Goal: Ask a question: Seek information or help from site administrators or community

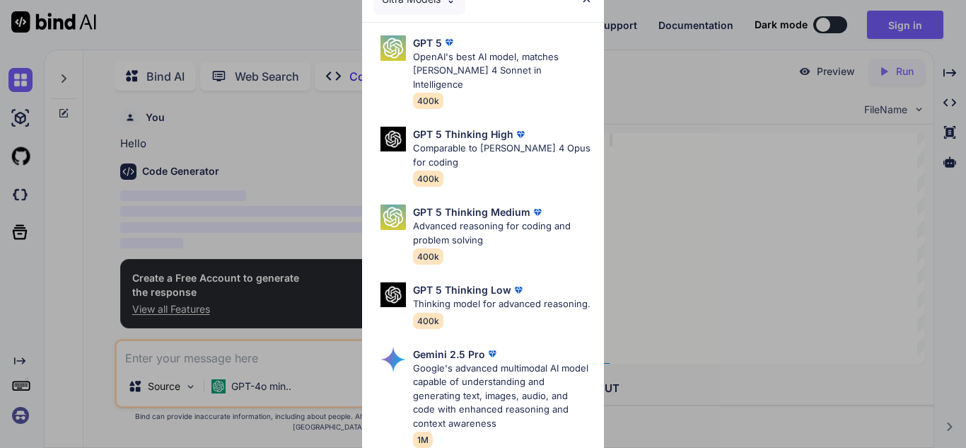
type textarea "x"
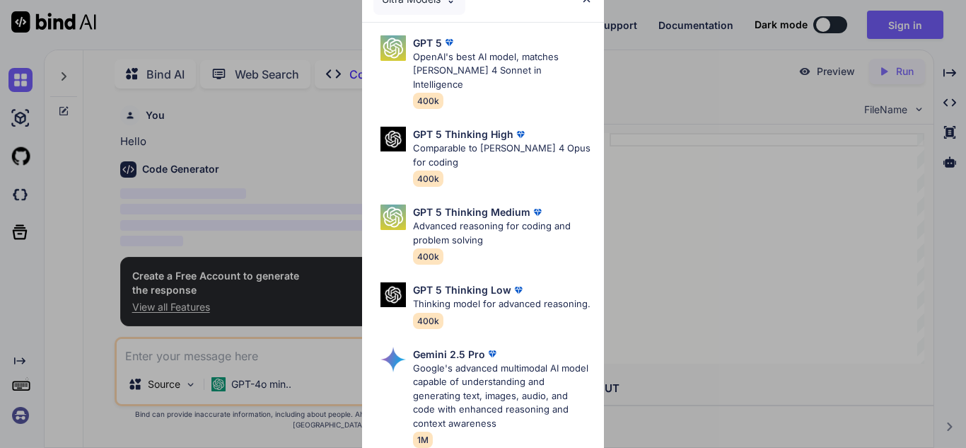
click at [689, 273] on div "Ultra Models GPT 5 OpenAI's best AI model, matches [PERSON_NAME] 4 Sonnet in In…" at bounding box center [483, 224] width 966 height 448
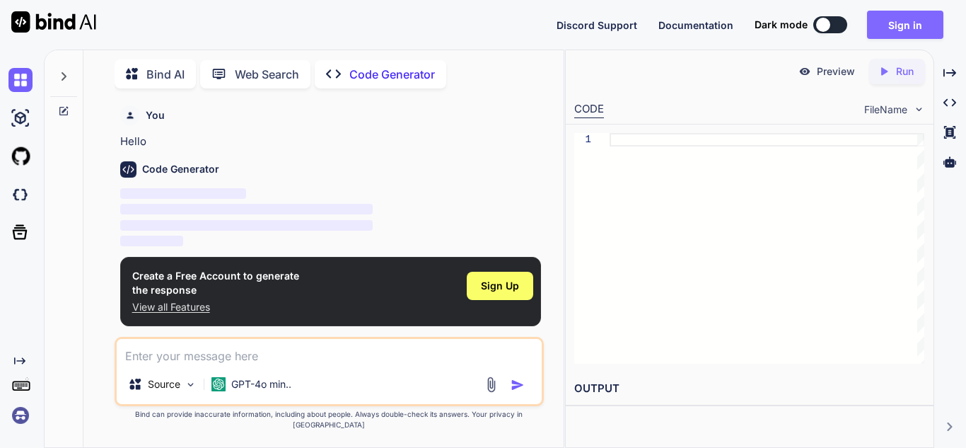
click at [887, 35] on button "Sign in" at bounding box center [905, 25] width 76 height 28
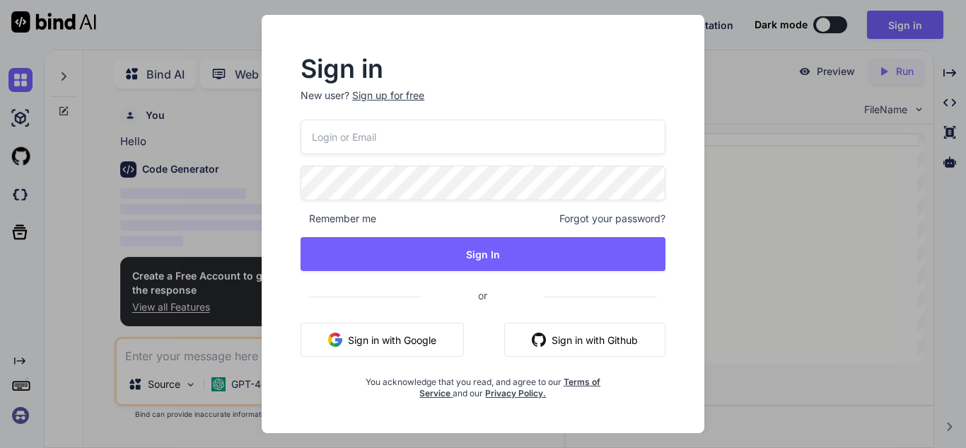
click at [436, 120] on input "email" at bounding box center [483, 137] width 365 height 35
type input "[EMAIL_ADDRESS][DOMAIN_NAME]"
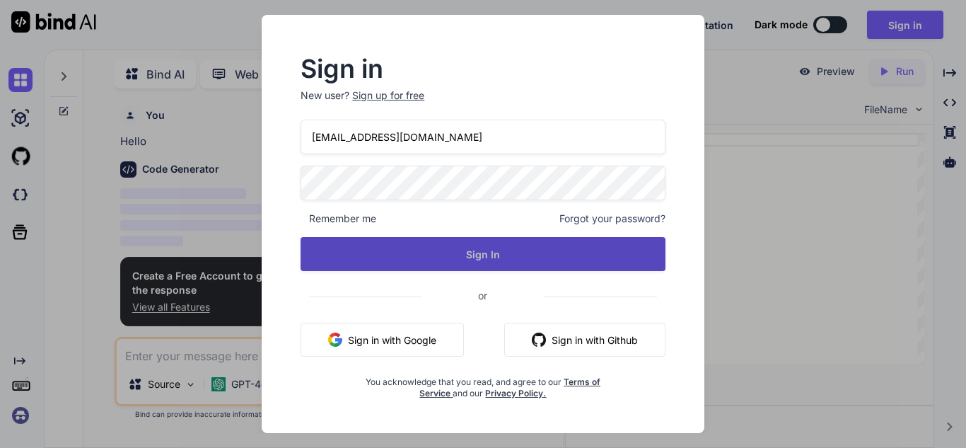
click at [462, 250] on button "Sign In" at bounding box center [483, 254] width 365 height 34
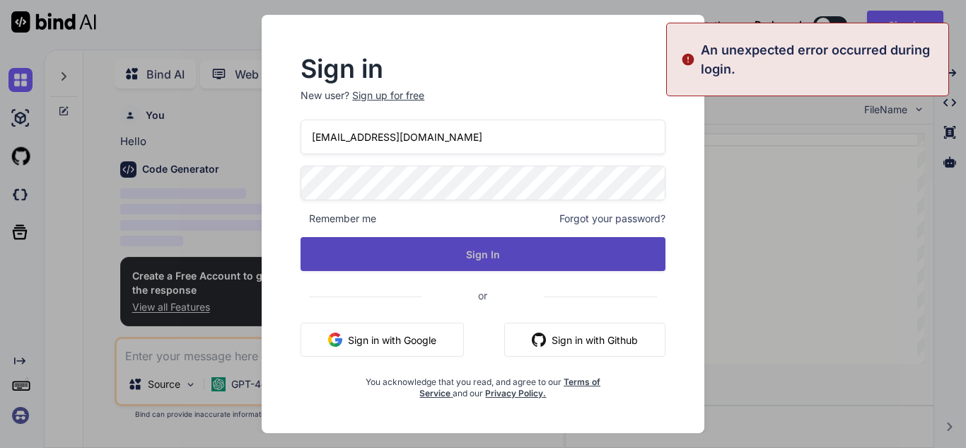
click at [508, 252] on button "Sign In" at bounding box center [483, 254] width 365 height 34
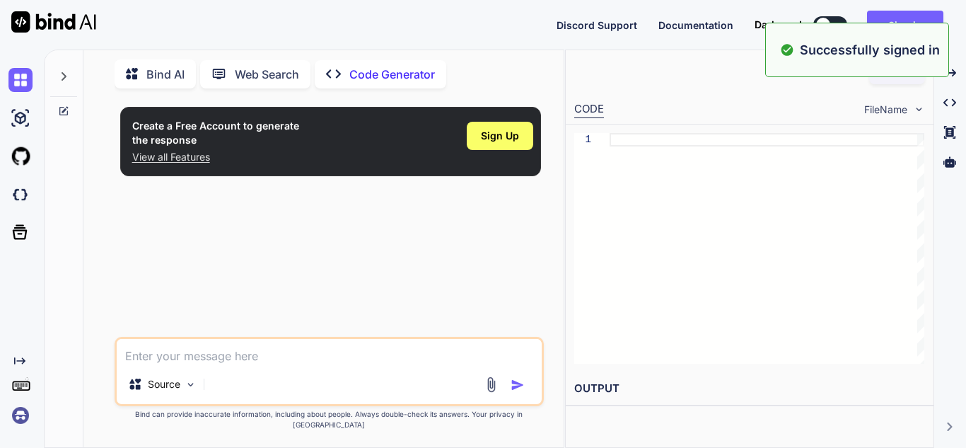
type textarea "x"
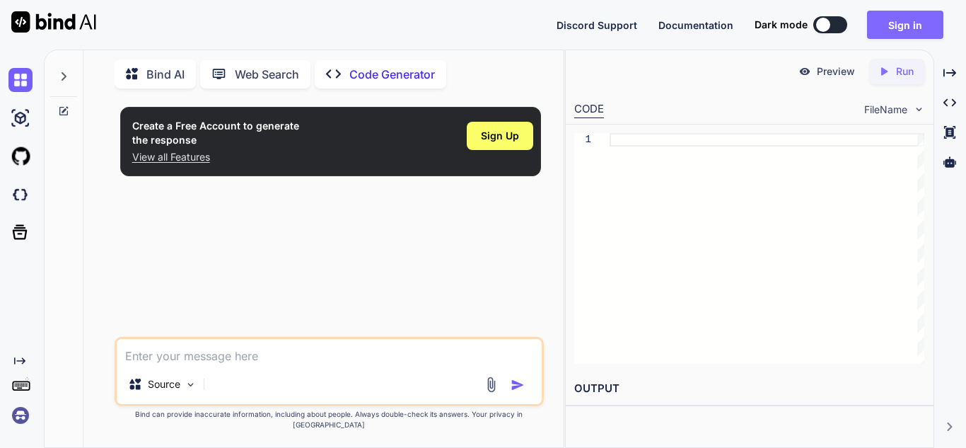
click at [919, 26] on button "Sign in" at bounding box center [905, 25] width 76 height 28
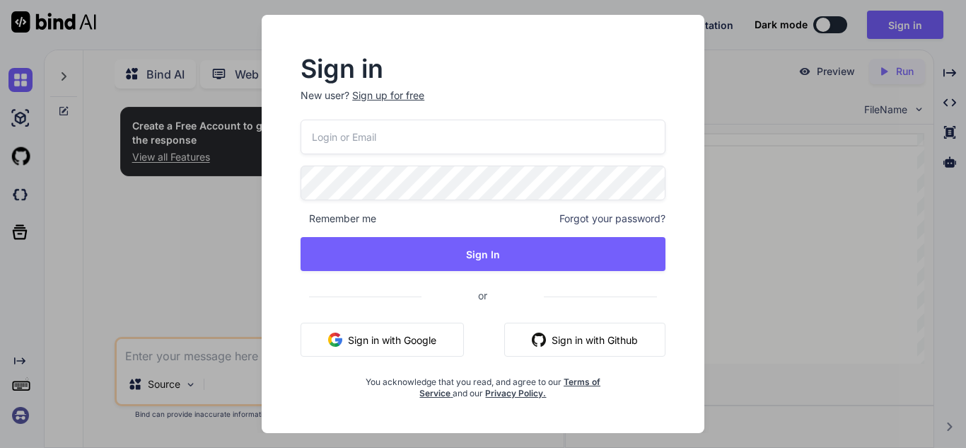
click at [382, 129] on input "email" at bounding box center [483, 137] width 365 height 35
type input "[EMAIL_ADDRESS][DOMAIN_NAME]"
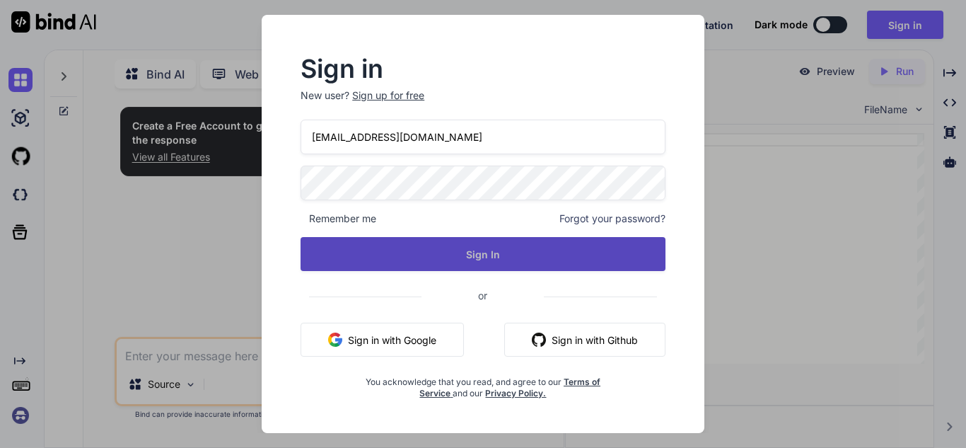
click at [413, 252] on button "Sign In" at bounding box center [483, 254] width 365 height 34
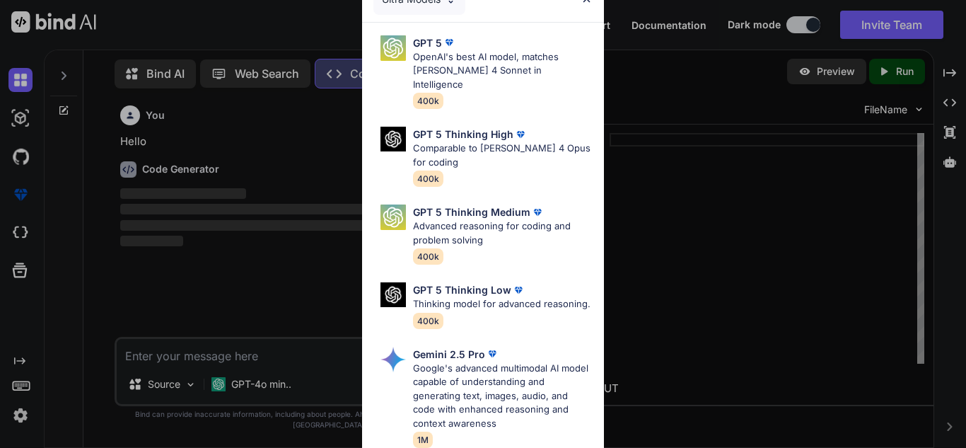
type textarea "x"
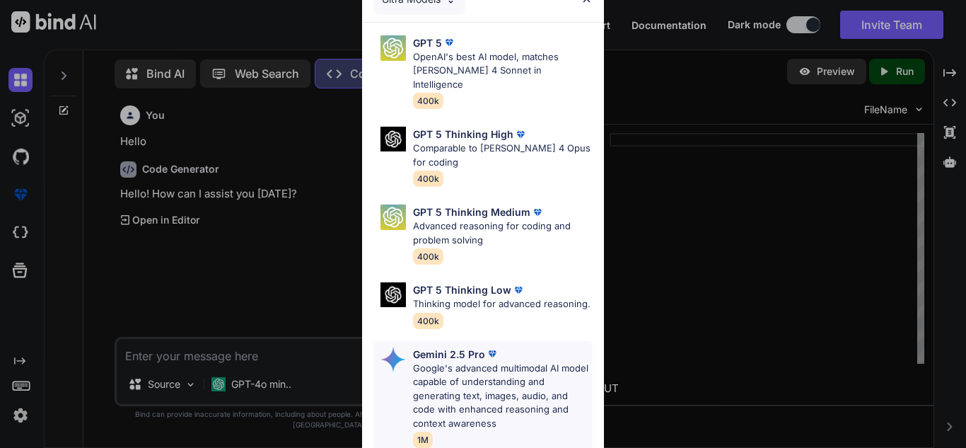
scroll to position [159, 0]
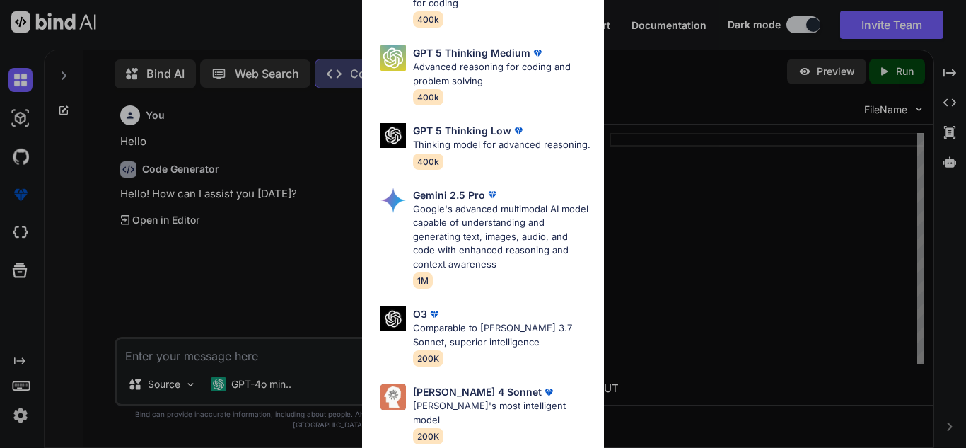
click at [685, 237] on div "Ultra Models GPT 5 OpenAI's best AI model, matches [PERSON_NAME] 4 Sonnet in In…" at bounding box center [483, 224] width 966 height 448
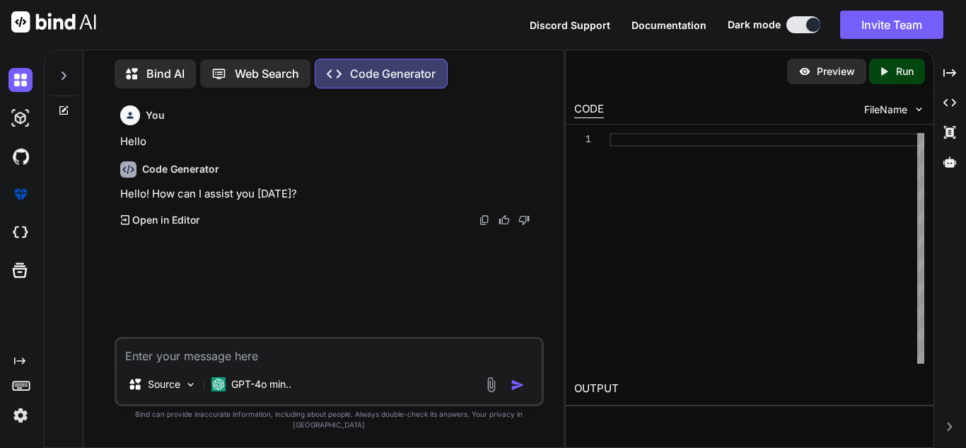
click at [239, 364] on textarea at bounding box center [329, 351] width 425 height 25
type textarea "h"
type textarea "x"
type textarea "he"
type textarea "x"
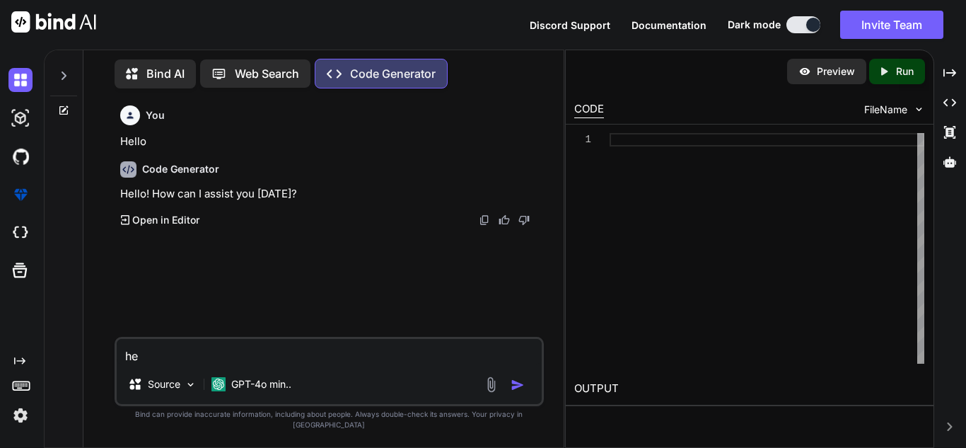
type textarea "her"
type textarea "x"
type textarea "here"
type textarea "x"
type textarea "heree"
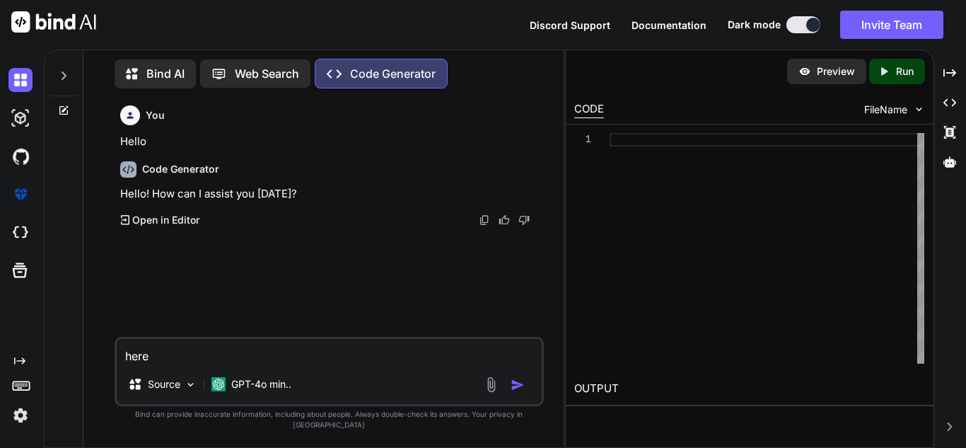
type textarea "x"
type textarea "herees"
type textarea "x"
type textarea "herees"
type textarea "x"
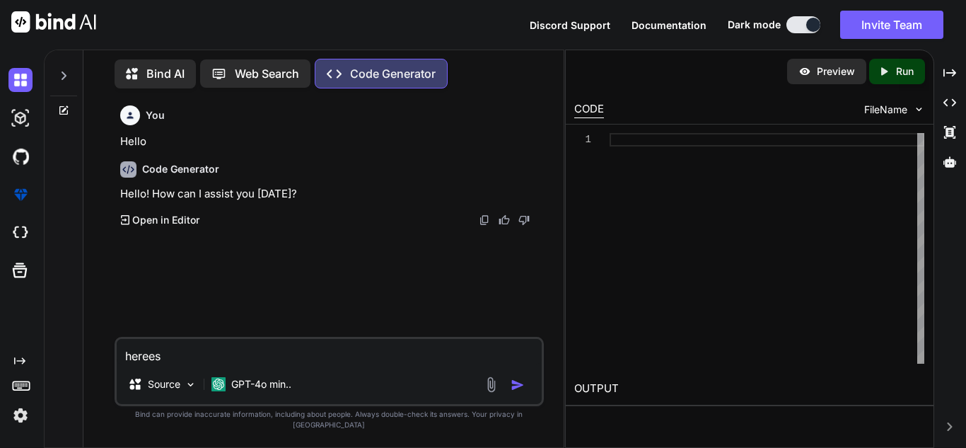
type textarea "herees"
type textarea "x"
type textarea "heree"
type textarea "x"
type textarea "heree"
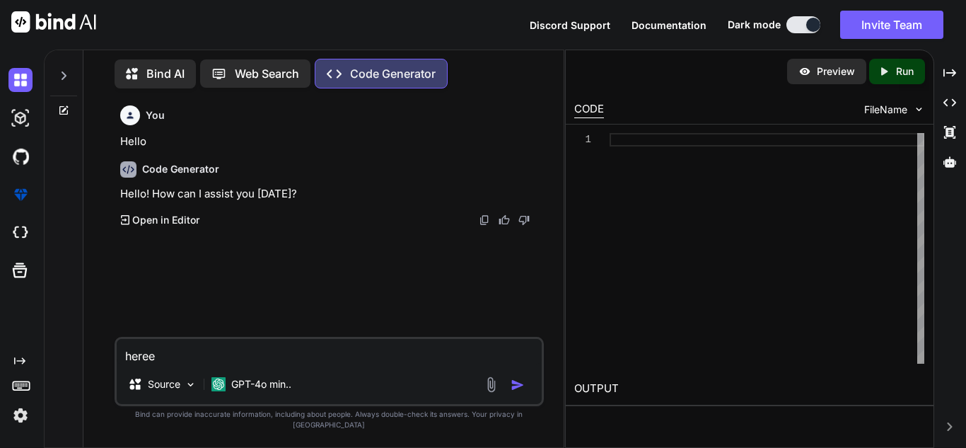
click at [148, 74] on p "Bind AI" at bounding box center [165, 73] width 38 height 17
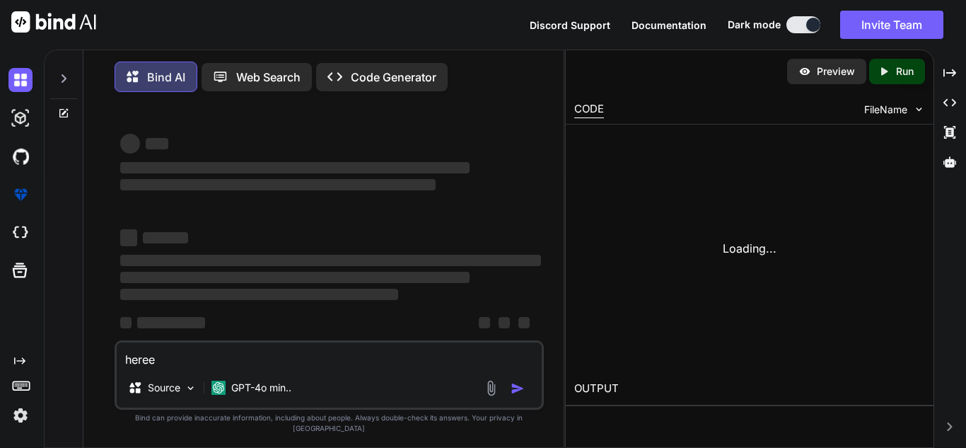
type textarea "x"
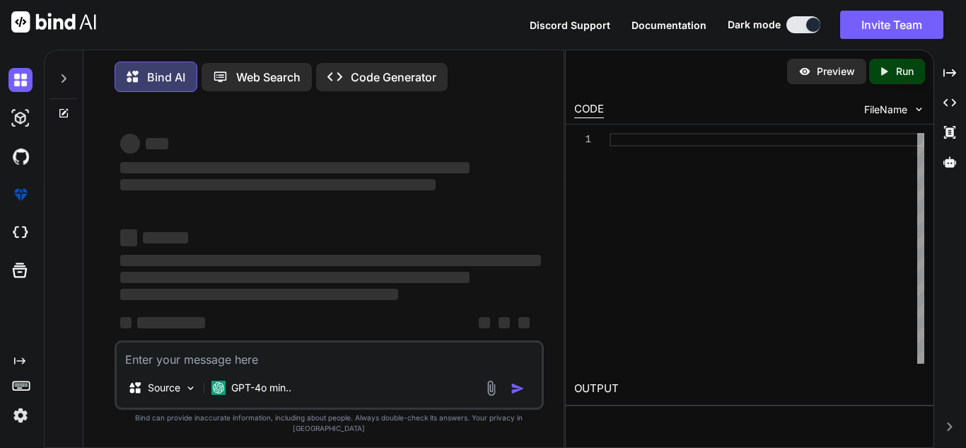
type textarea "x"
type textarea "i"
type textarea "x"
type textarea "is t"
type textarea "x"
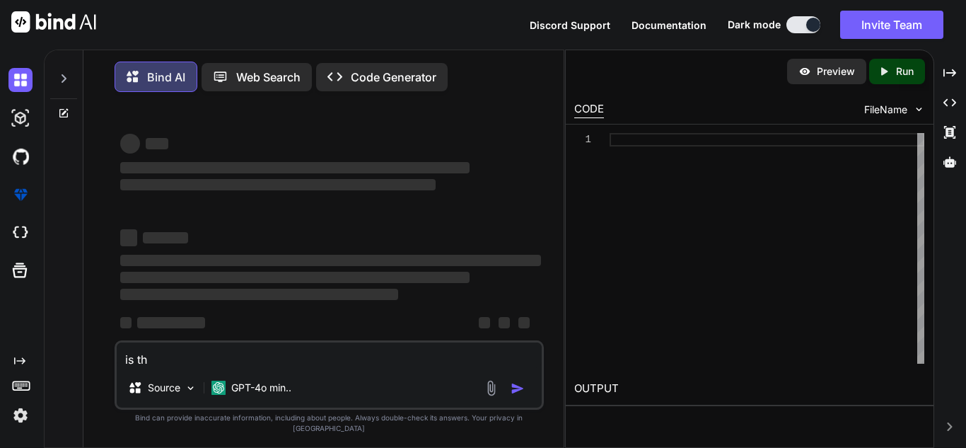
type textarea "is thi"
type textarea "x"
type textarea "is this"
type textarea "x"
type textarea "is this"
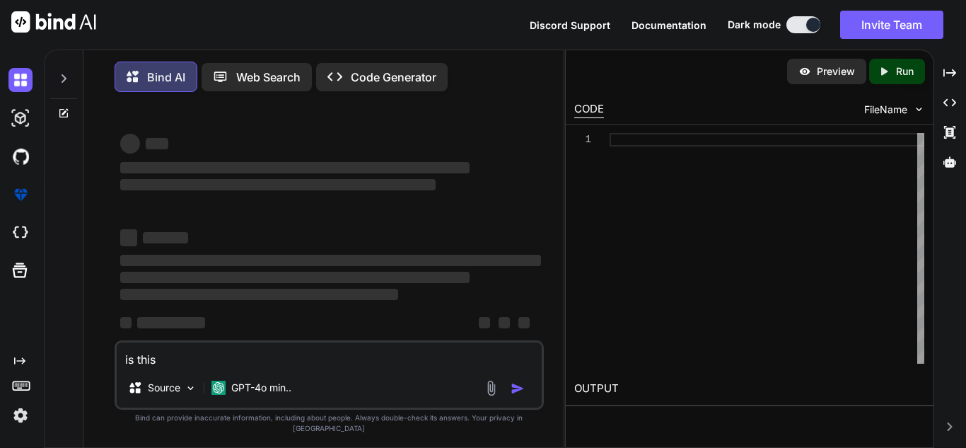
type textarea "x"
type textarea "is this c"
type textarea "x"
type textarea "is this cod"
type textarea "x"
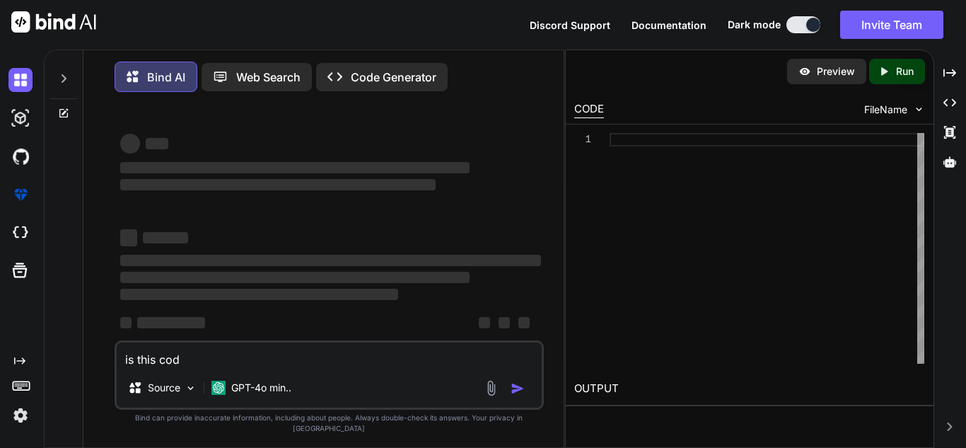
type textarea "is this code"
type textarea "x"
type textarea "is this code"
type textarea "x"
type textarea "is this code go"
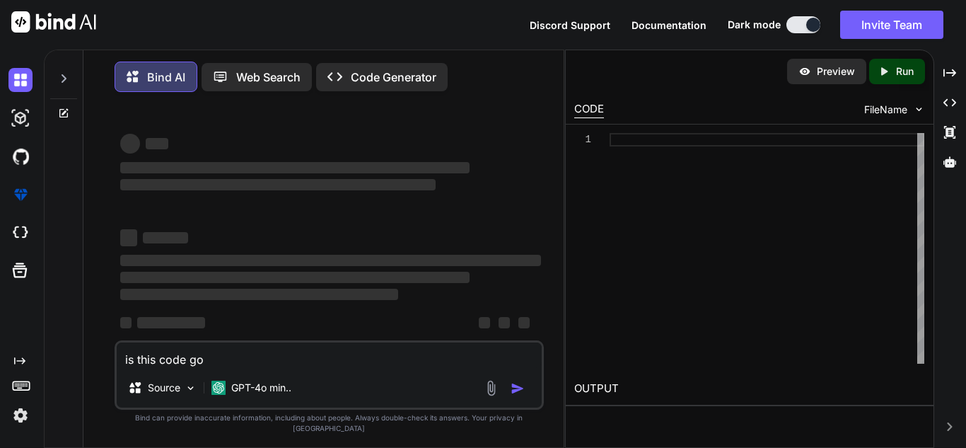
type textarea "x"
type textarea "is this code goo"
type textarea "x"
type textarea "is this code good"
type textarea "x"
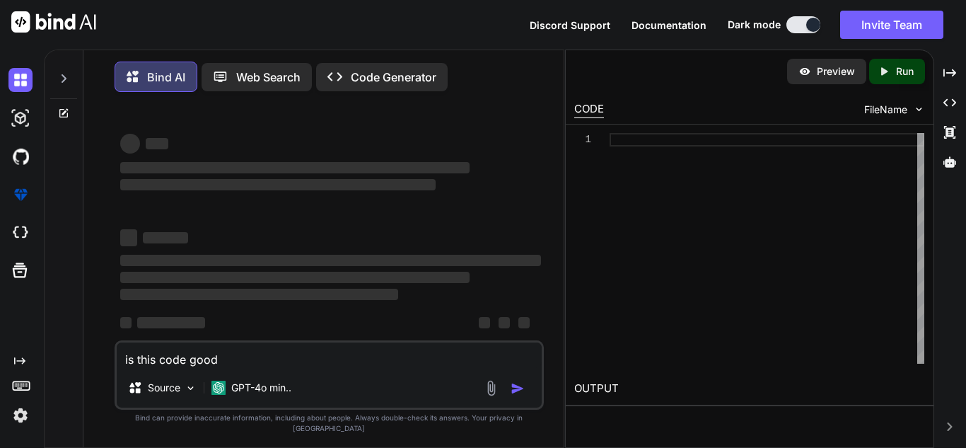
type textarea "is this code good"
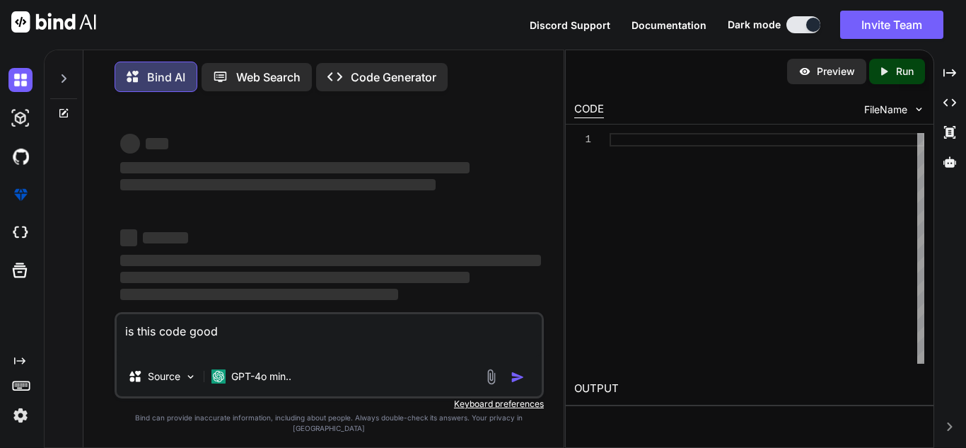
type textarea "x"
type textarea "is this code good <!DOCTYPE html> <html lang="en"> <head> <meta charset="UTF-8"…"
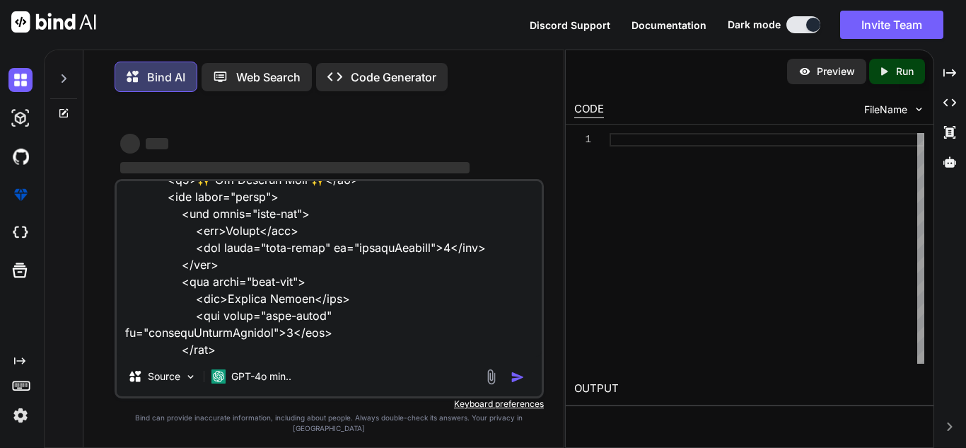
type textarea "x"
type textarea "is this code good <!DOCTYPE html> <html lang="en"> <head> <meta charset="UTF-8"…"
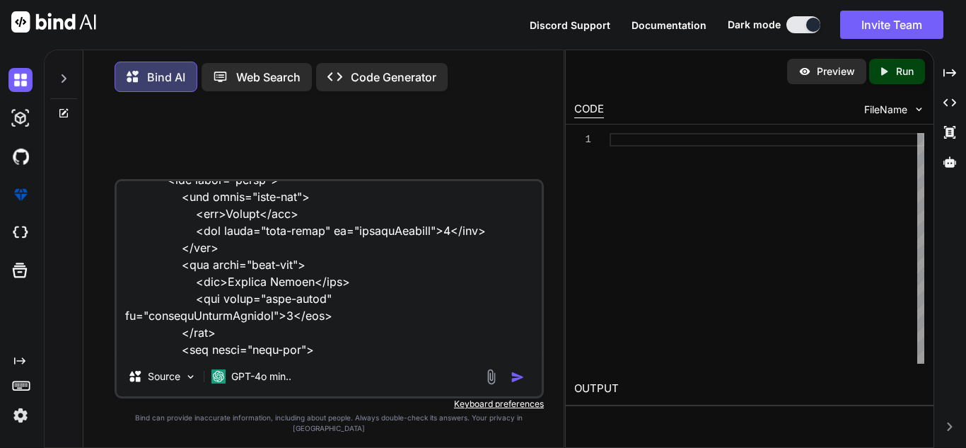
type textarea "x"
type textarea "is this code good <!DOCTYPE html> <html lang="en"> <head> <meta charset="UTF-8"…"
click at [67, 119] on div at bounding box center [64, 250] width 39 height 400
click at [64, 114] on icon at bounding box center [63, 112] width 11 height 11
click at [64, 115] on icon at bounding box center [63, 112] width 11 height 11
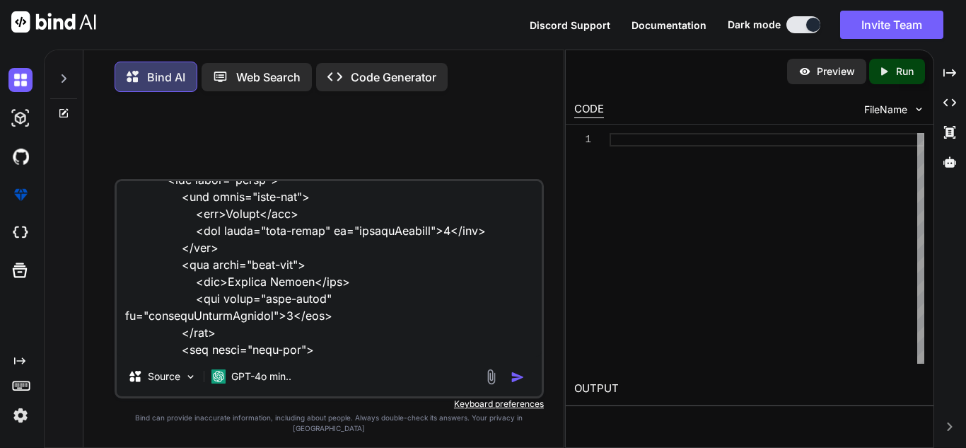
click at [62, 113] on icon at bounding box center [65, 111] width 6 height 6
click at [72, 110] on div at bounding box center [64, 112] width 38 height 11
click at [69, 71] on div at bounding box center [63, 74] width 27 height 49
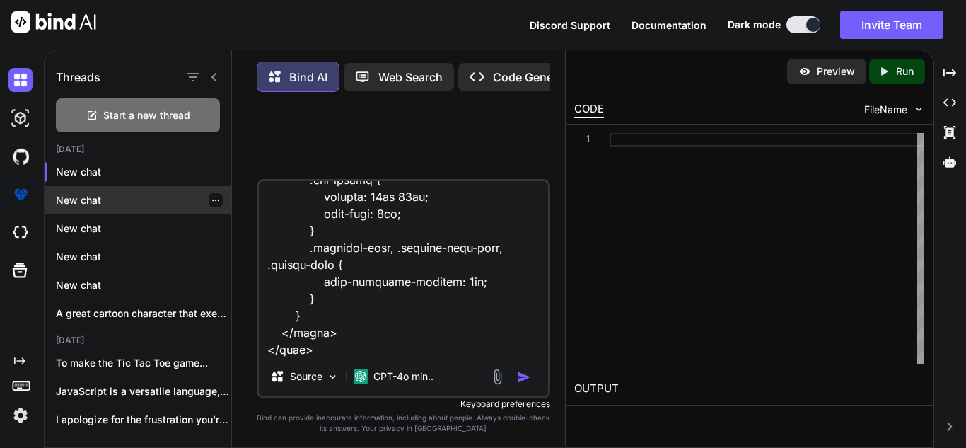
scroll to position [13, 0]
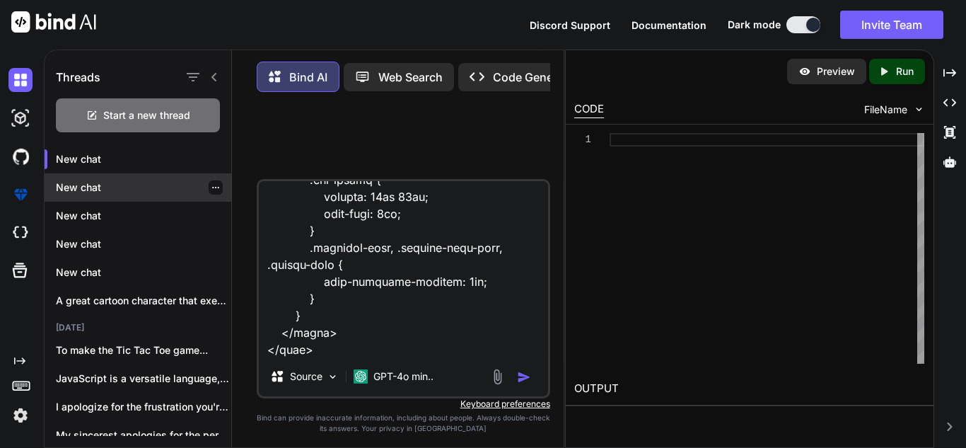
click at [127, 185] on p "New chat" at bounding box center [143, 187] width 175 height 14
click at [494, 62] on div "Bind AI Web Search Created with Pixso. Code Generator" at bounding box center [393, 77] width 273 height 30
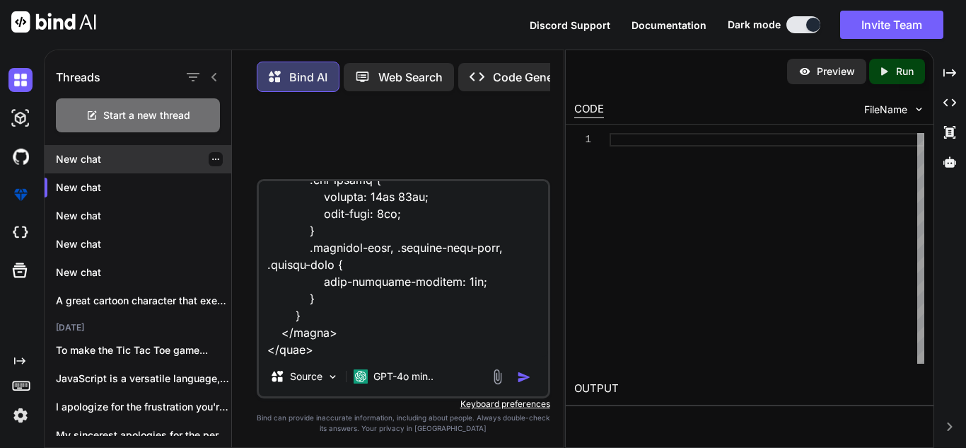
click at [116, 161] on p "New chat" at bounding box center [143, 159] width 175 height 14
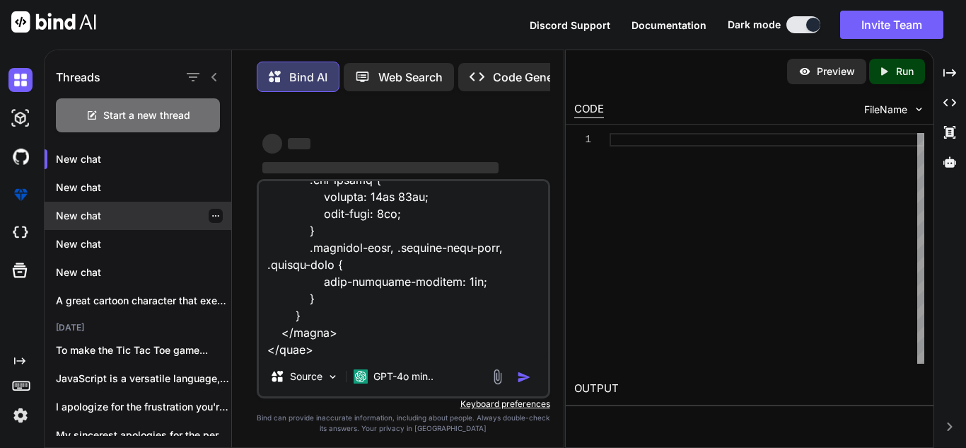
click at [91, 211] on p "New chat" at bounding box center [143, 216] width 175 height 14
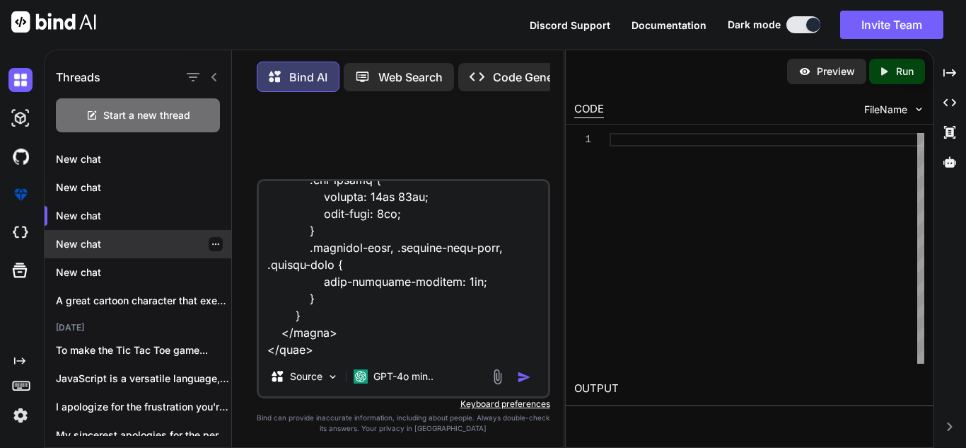
click at [100, 245] on p "New chat" at bounding box center [143, 244] width 175 height 14
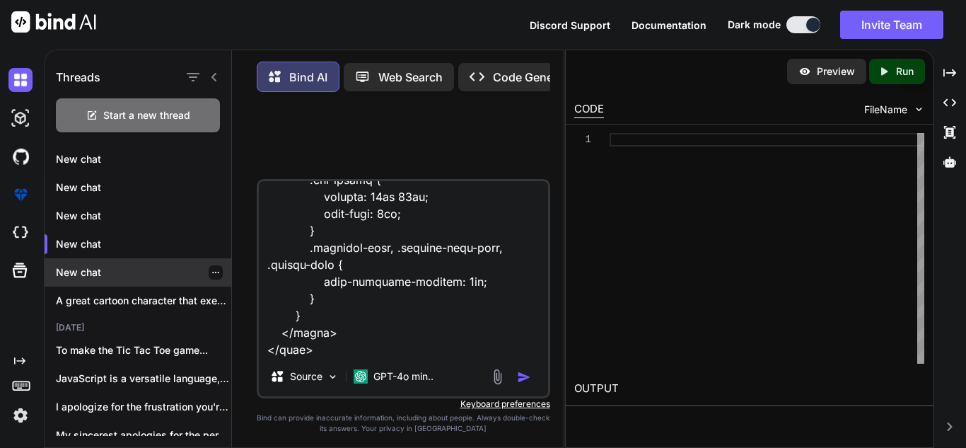
click at [100, 271] on p "New chat" at bounding box center [143, 272] width 175 height 14
click at [503, 63] on div "Created with Pixso. Code Generator" at bounding box center [524, 77] width 132 height 28
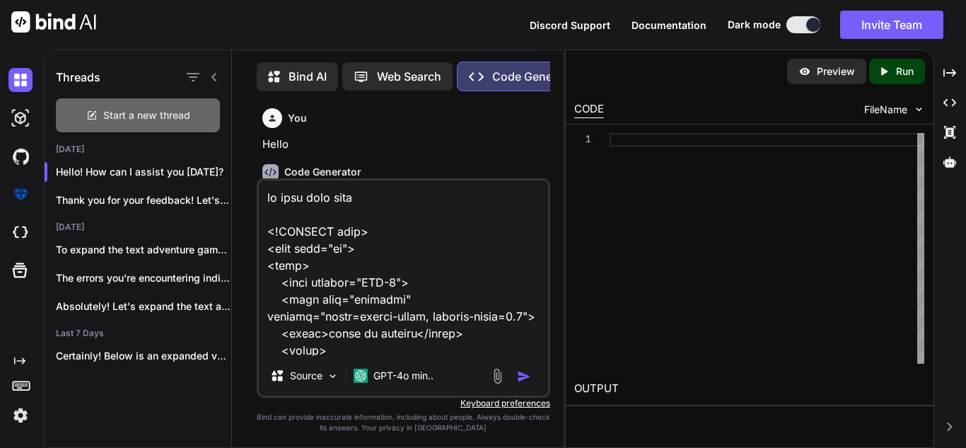
scroll to position [6, 0]
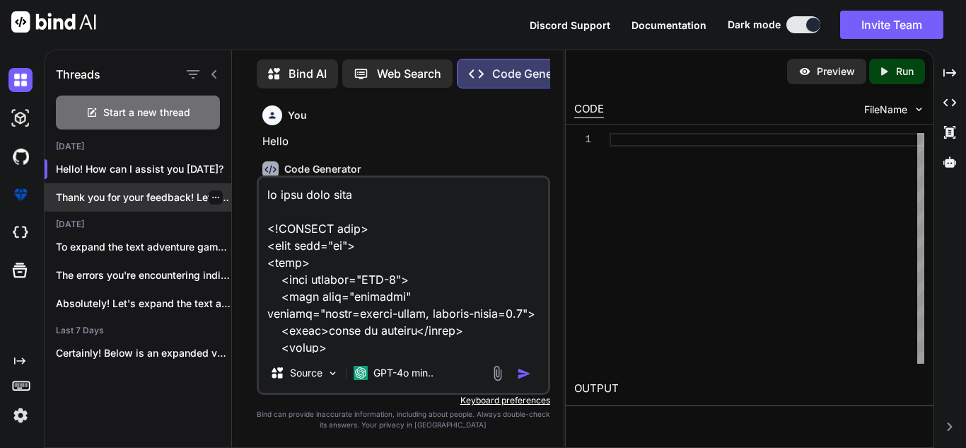
click at [146, 199] on p "Thank you for your feedback! Let's implement..." at bounding box center [143, 197] width 175 height 14
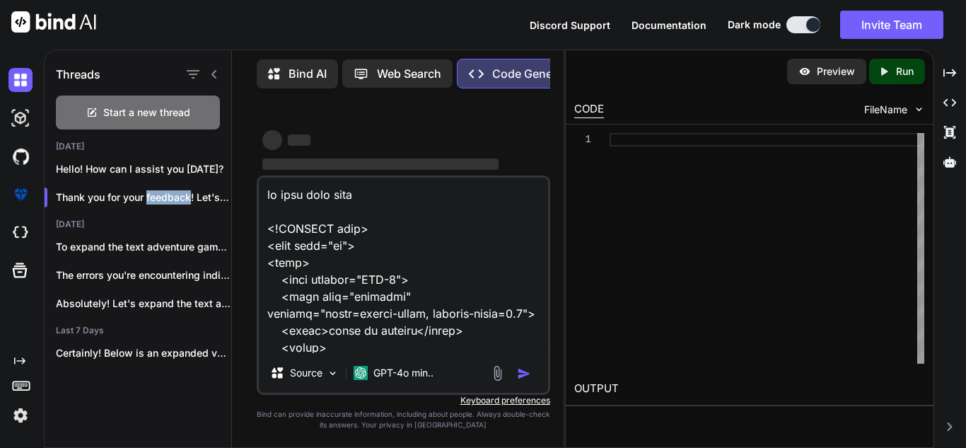
click at [441, 305] on textarea at bounding box center [403, 264] width 289 height 175
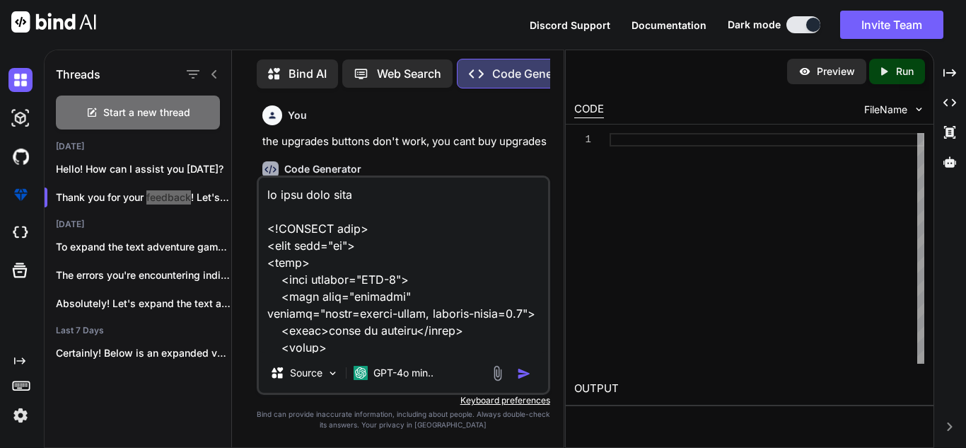
type textarea "x"
click at [356, 260] on textarea at bounding box center [403, 264] width 289 height 175
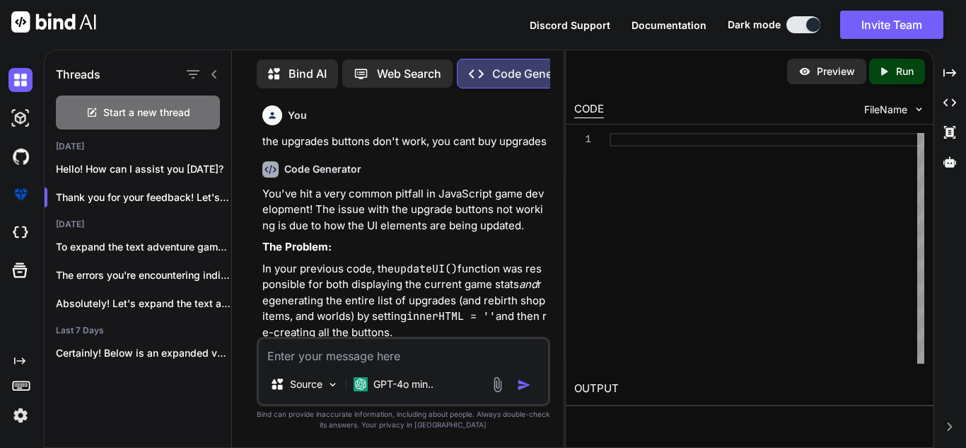
type textarea "x"
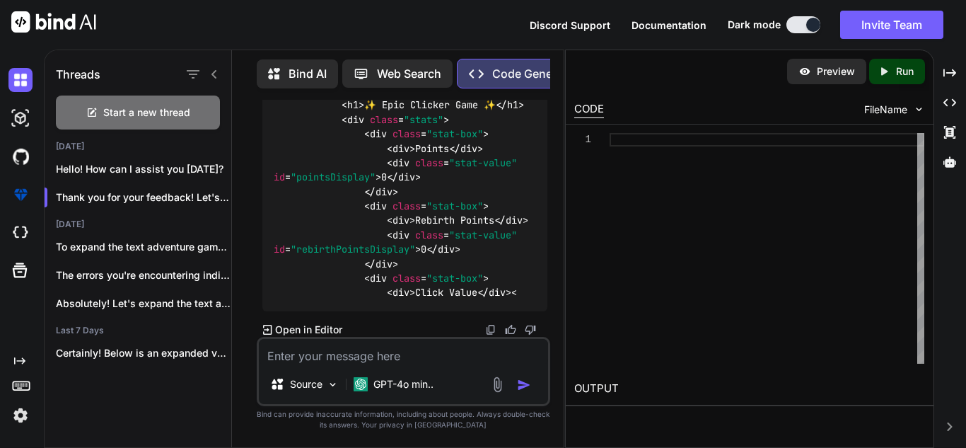
scroll to position [100271, 0]
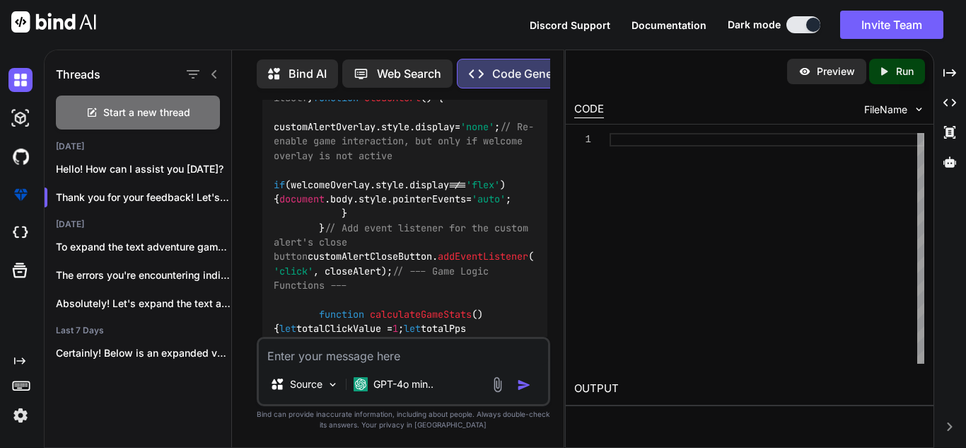
scroll to position [58492, 0]
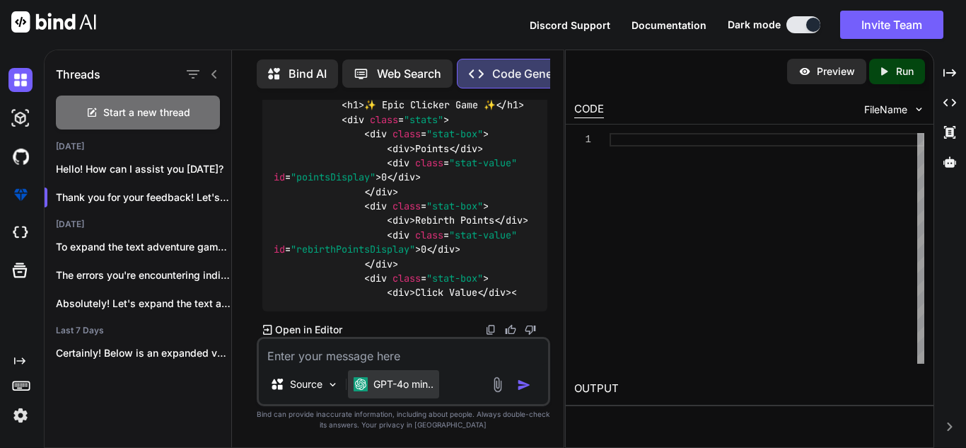
scroll to position [104439, 0]
click at [393, 382] on p "GPT-4o min.." at bounding box center [403, 384] width 60 height 14
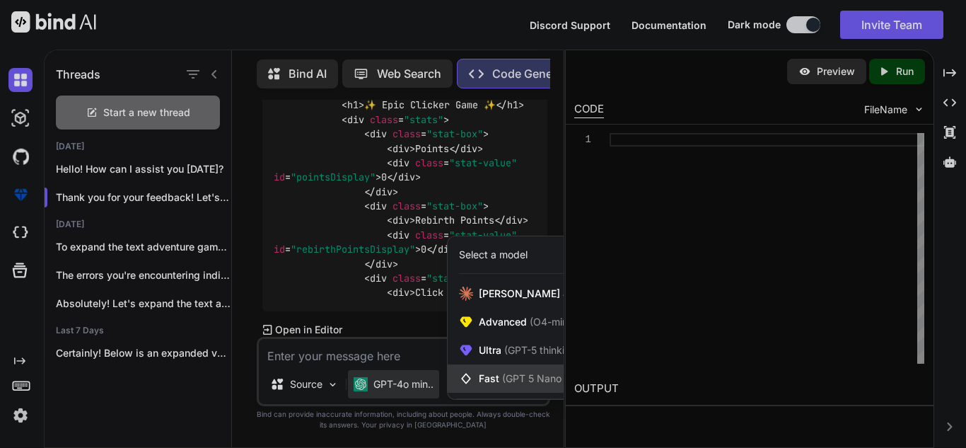
click at [474, 378] on icon at bounding box center [469, 378] width 20 height 14
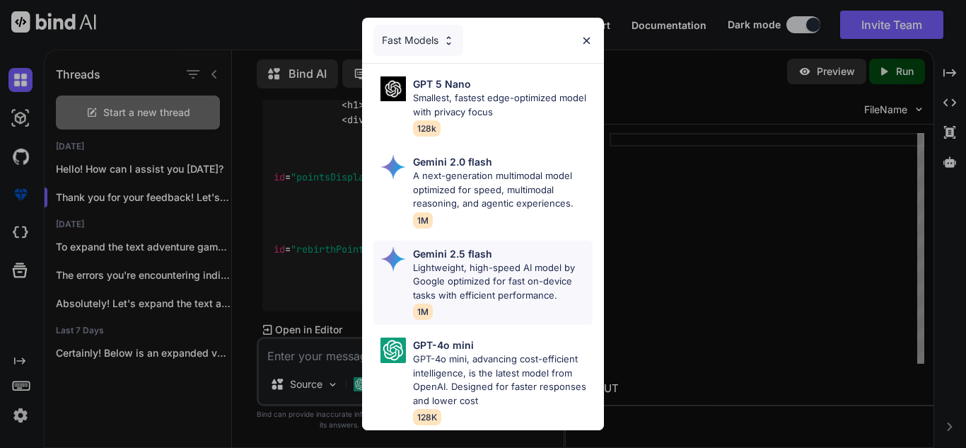
click at [516, 277] on p "Lightweight, high-speed AI model by Google optimized for fast on-device tasks w…" at bounding box center [503, 282] width 180 height 42
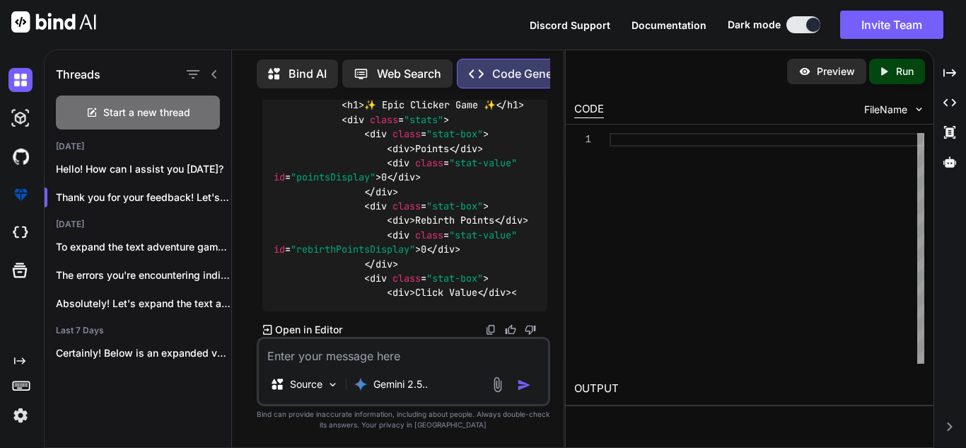
scroll to position [100972, 0]
click at [173, 97] on div "Start a new thread" at bounding box center [138, 112] width 164 height 34
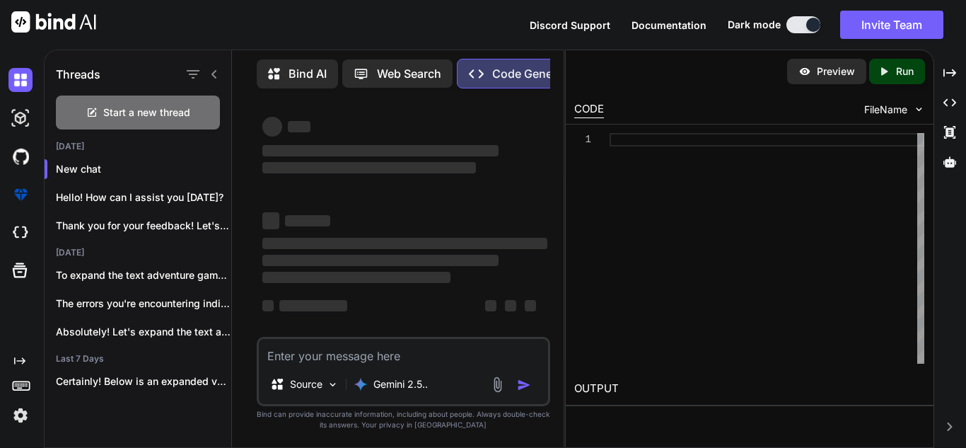
scroll to position [13, 0]
click at [276, 74] on icon at bounding box center [274, 73] width 12 height 11
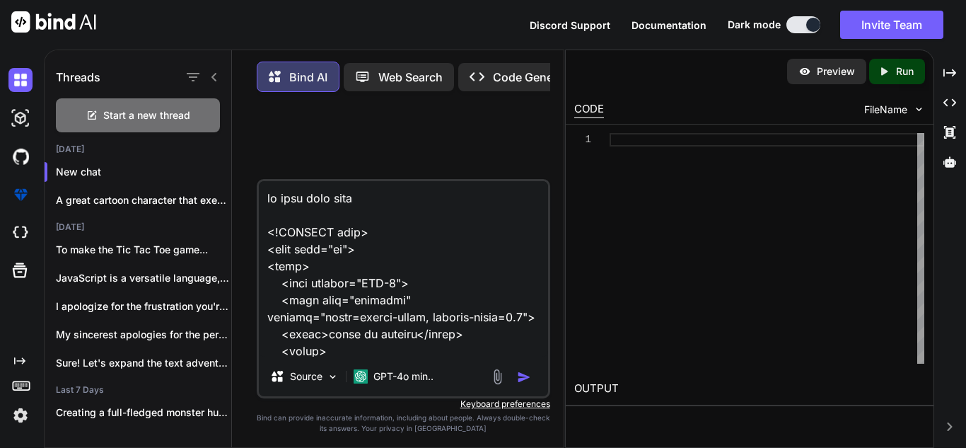
click at [401, 266] on textarea at bounding box center [403, 268] width 289 height 175
type textarea "x"
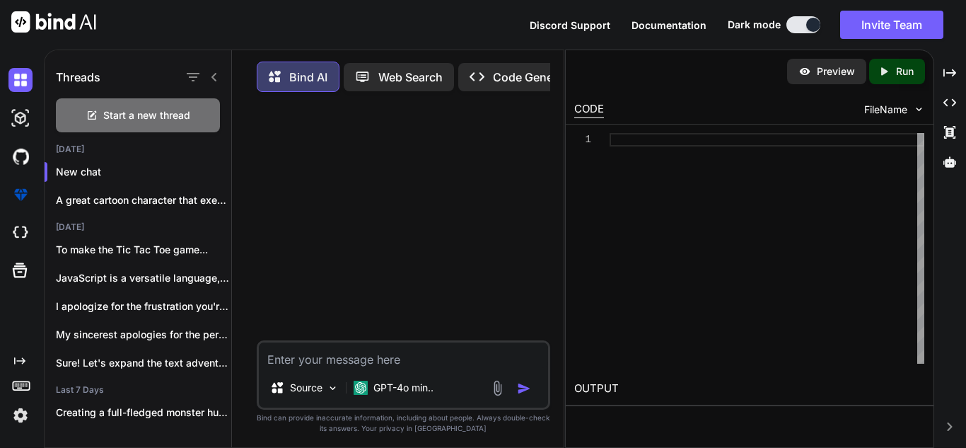
type textarea "x"
type textarea "r"
type textarea "x"
type textarea "ra"
type textarea "x"
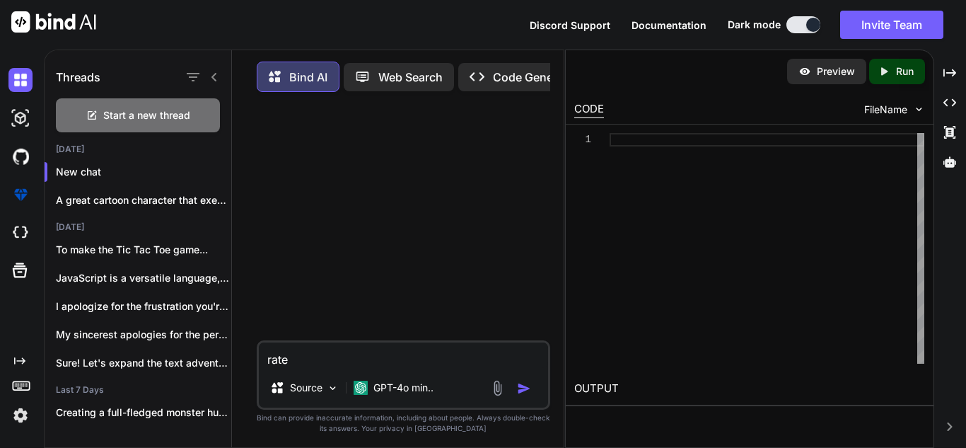
type textarea "rate m"
type textarea "x"
type textarea "rate my"
type textarea "x"
type textarea "rate my"
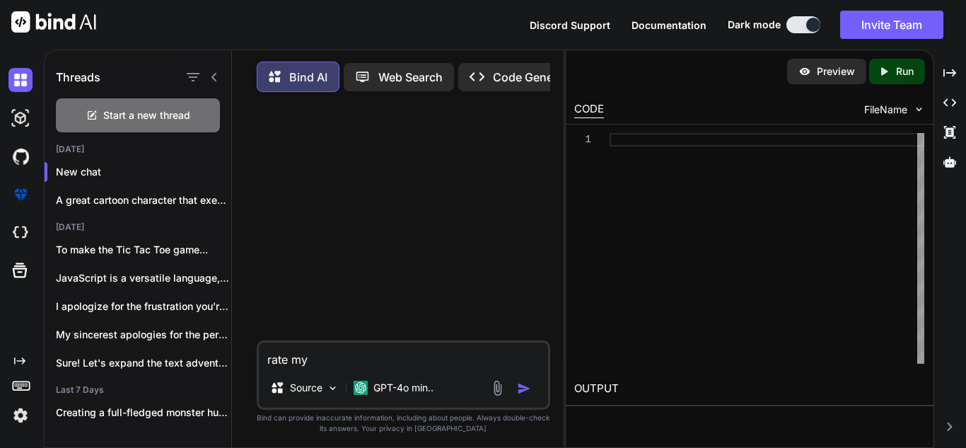
type textarea "x"
type textarea "rate my co"
type textarea "x"
type textarea "rate my cod"
type textarea "x"
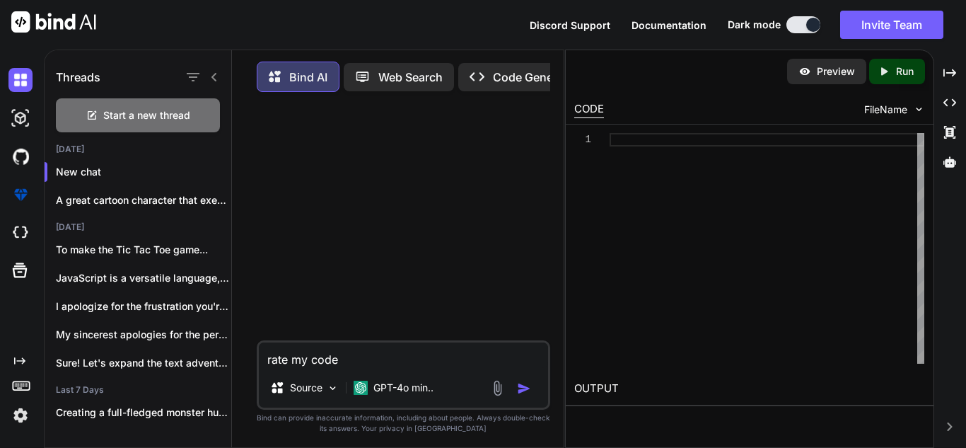
type textarea "rate my code"
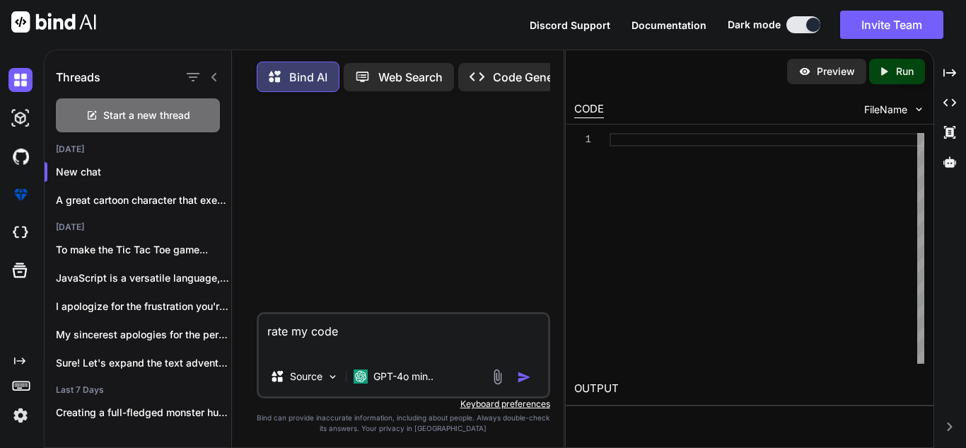
type textarea "x"
type textarea "rate my code <!DOCTYPE html> <html lang="en"> <head> <meta charset="UTF-8"> <me…"
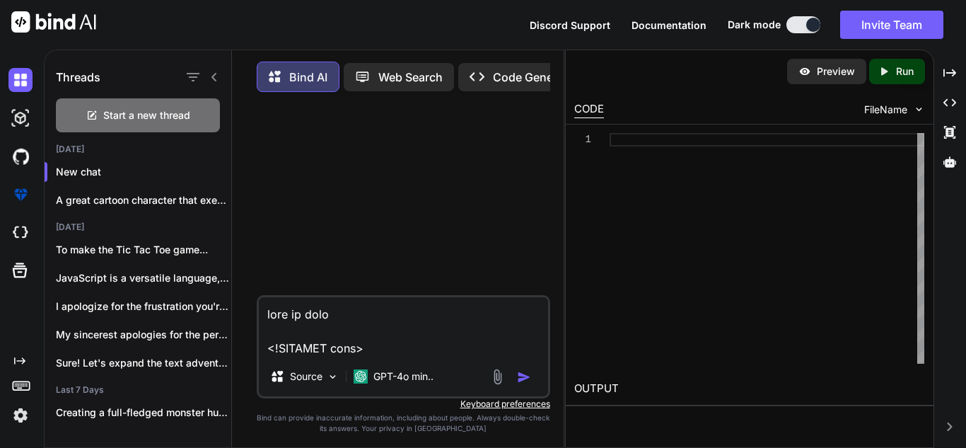
type textarea "x"
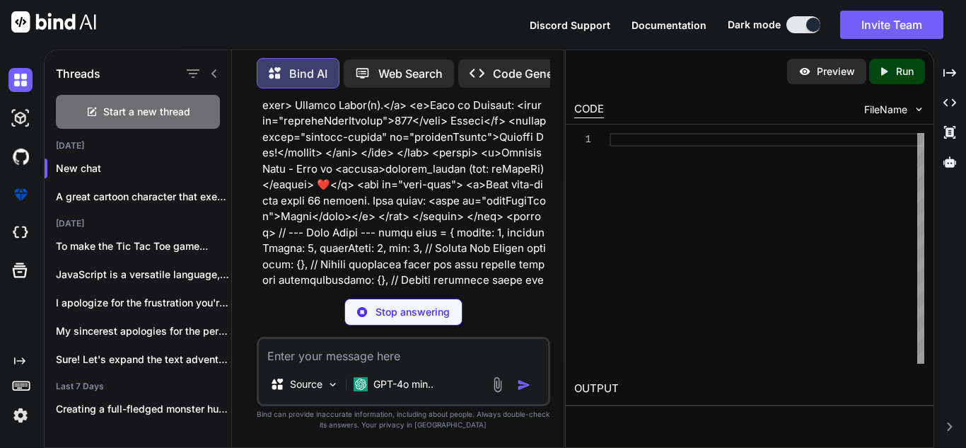
scroll to position [3768, 0]
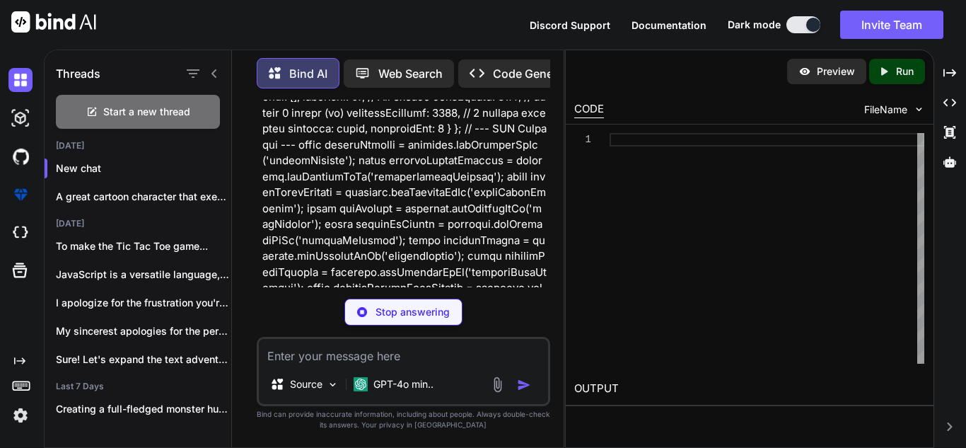
type textarea "x"
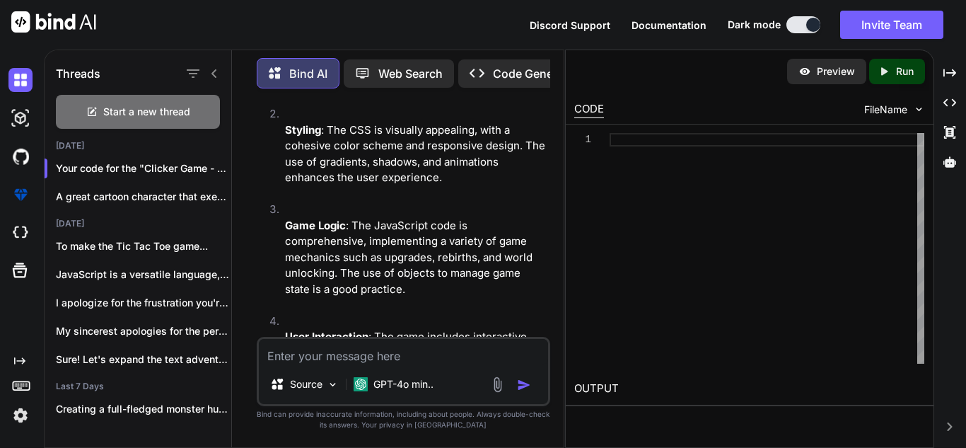
scroll to position [15343, 0]
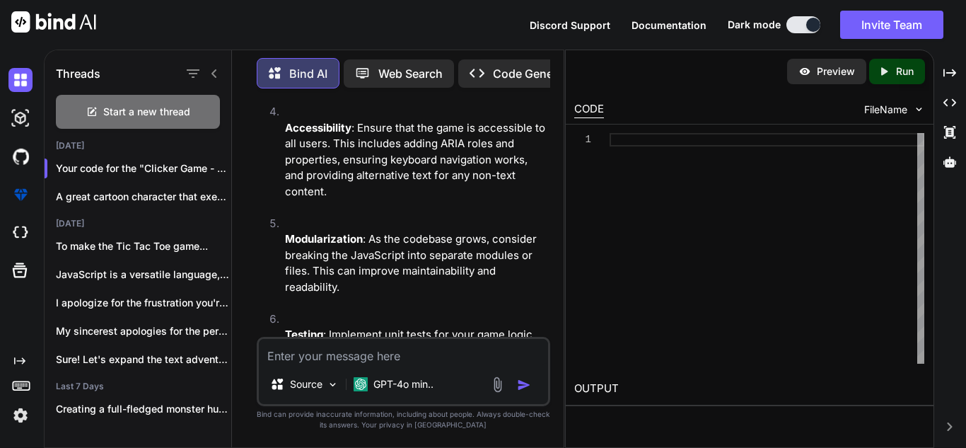
click at [490, 74] on icon "Created with Pixso." at bounding box center [481, 73] width 23 height 15
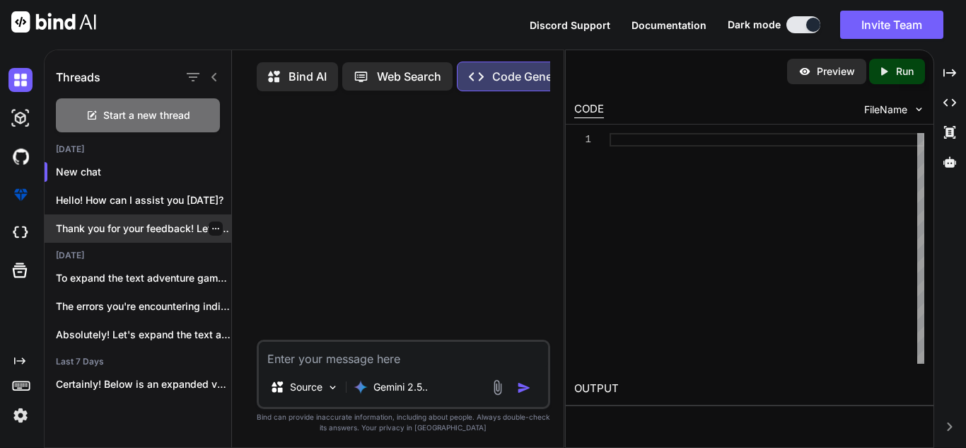
click at [144, 217] on div "Thank you for your feedback! Let's implement..." at bounding box center [138, 228] width 187 height 28
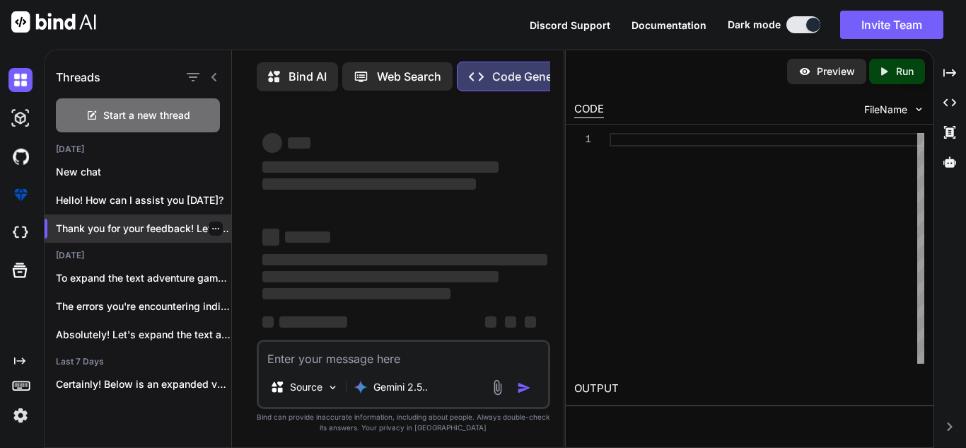
type textarea "x"
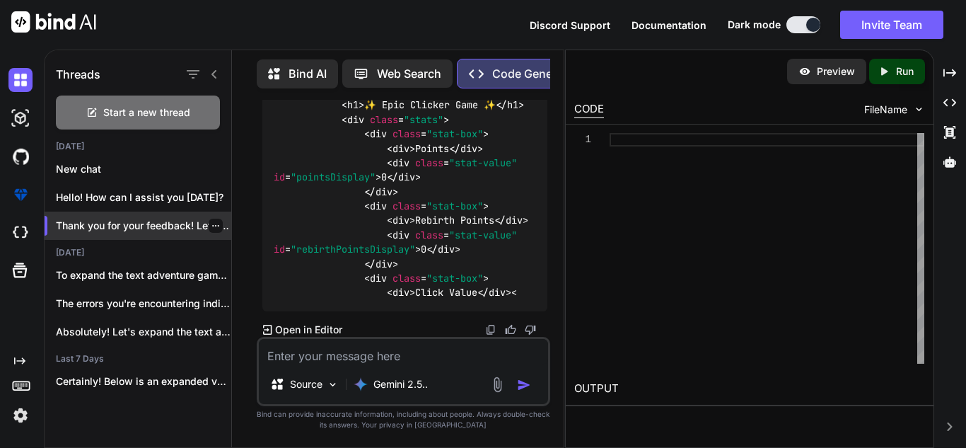
scroll to position [90866, 0]
drag, startPoint x: 529, startPoint y: 250, endPoint x: 791, endPoint y: 49, distance: 329.8
click at [234, 141] on div "Bind AI Web Search Created with Pixso. Code Generator You the upgrades buttons …" at bounding box center [398, 250] width 332 height 394
drag, startPoint x: 530, startPoint y: 245, endPoint x: 259, endPoint y: 150, distance: 287.8
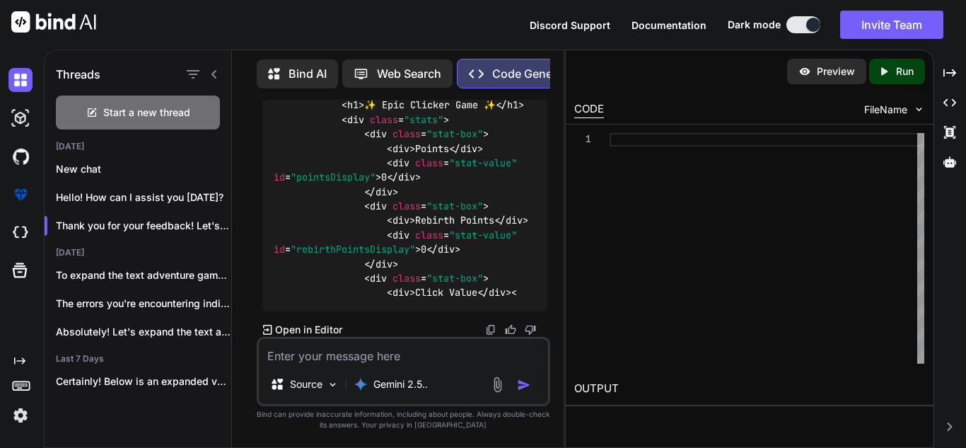
click at [260, 150] on div "You the upgrades buttons don't work, you cant buy upgrades Code Generator You'v…" at bounding box center [405, 218] width 291 height 237
copy p "ok make the upgrades thing in the center of the screen everytime no matter wher…"
click at [394, 361] on textarea at bounding box center [403, 351] width 289 height 25
paste textarea "ok make the upgrades thing in the center of the screen everytime no matter wher…"
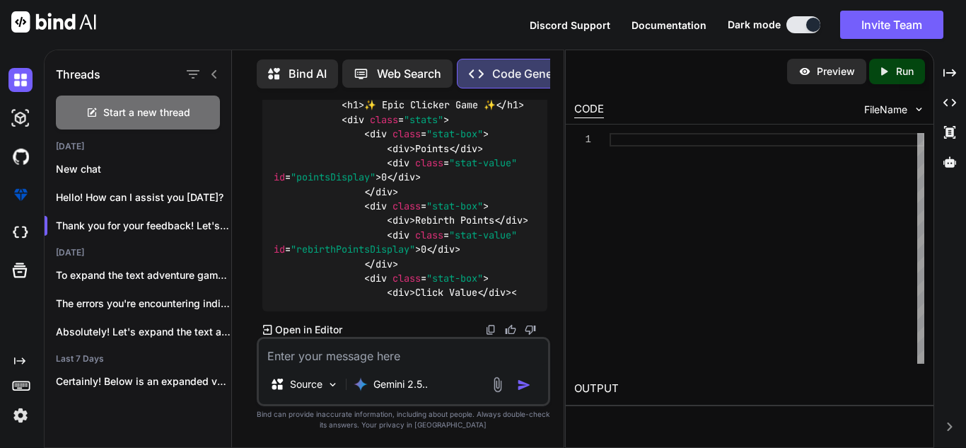
type textarea "ok make the upgrades thing in the center of the screen everytime no matter wher…"
type textarea "x"
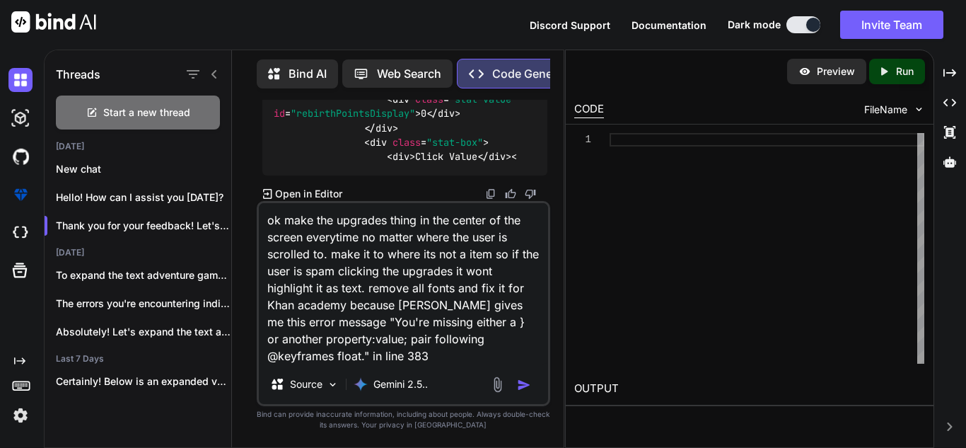
type textarea "ok make the upgrades thing in the center of the screen everytime no matter wher…"
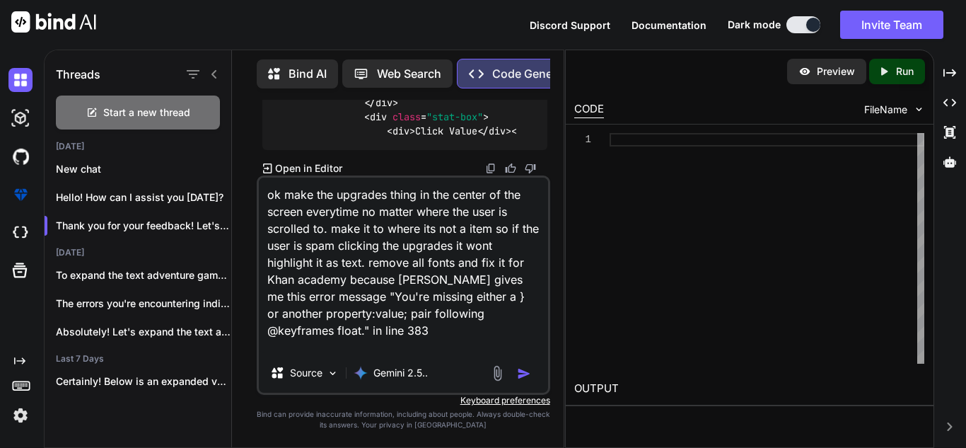
click at [342, 327] on textarea "ok make the upgrades thing in the center of the screen everytime no matter wher…" at bounding box center [403, 264] width 289 height 175
type textarea "x"
type textarea "ok make the upgrades thing in the center of the screen everytime no matter wher…"
type textarea "x"
type textarea "ok make the upgrades thing in the center of the screen everytime no matter wher…"
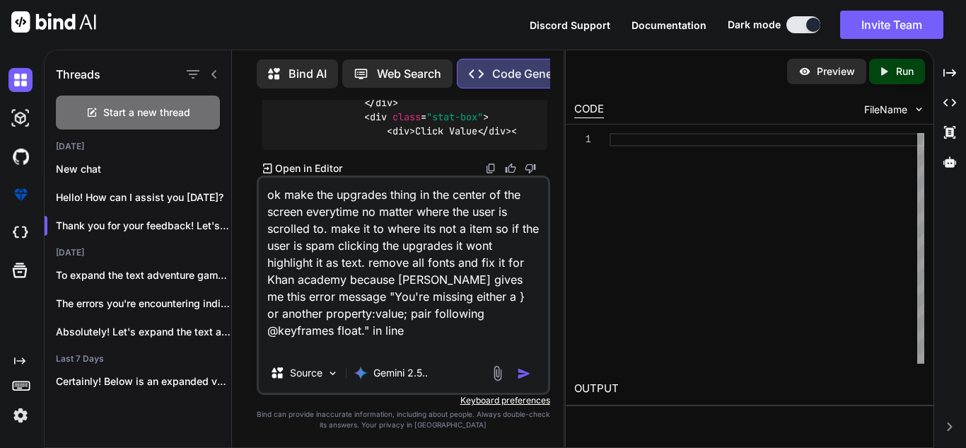
type textarea "x"
type textarea "ok make the upgrades thing in the center of the screen everytime no matter wher…"
type textarea "x"
type textarea "ok make the upgrades thing in the center of the screen everytime no matter wher…"
type textarea "x"
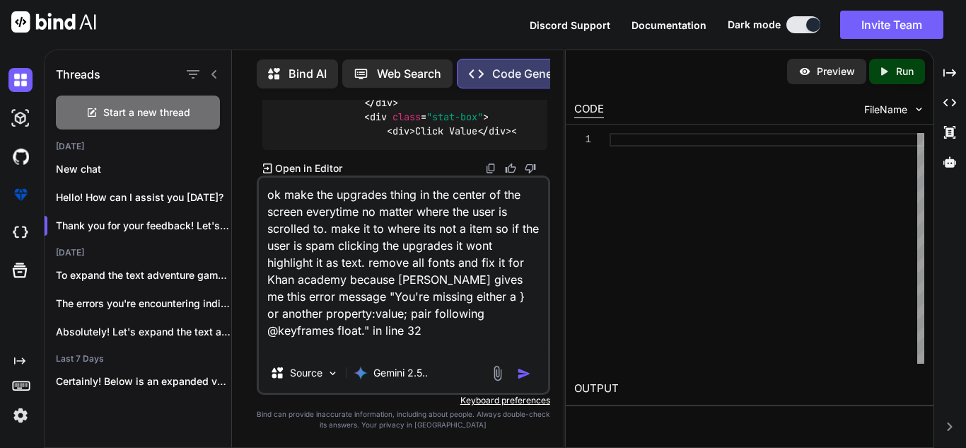
type textarea "ok make the upgrades thing in the center of the screen everytime no matter wher…"
type textarea "x"
type textarea "ok make the upgrades thing in the center of the screen everytime no matter wher…"
type textarea "x"
type textarea "ok make the upgrades thing in the center of the screen everytime no matter wher…"
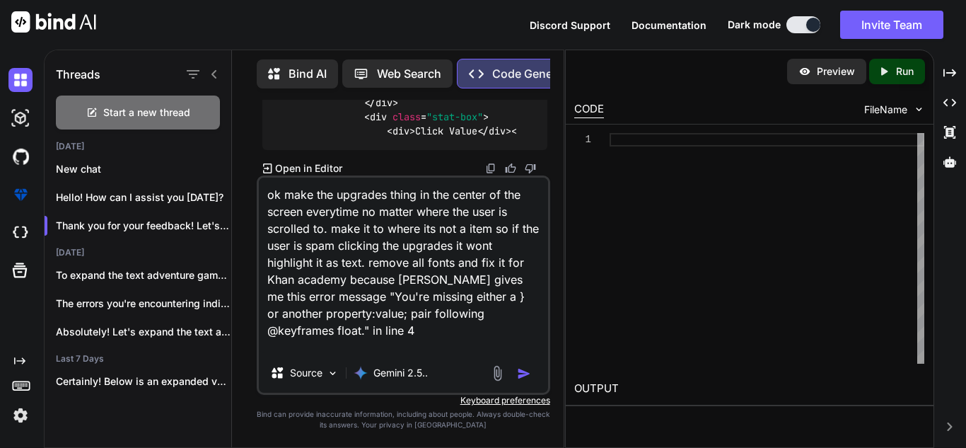
type textarea "x"
type textarea "ok make the upgrades thing in the center of the screen everytime no matter wher…"
type textarea "x"
type textarea "ok make the upgrades thing in the center of the screen everytime no matter wher…"
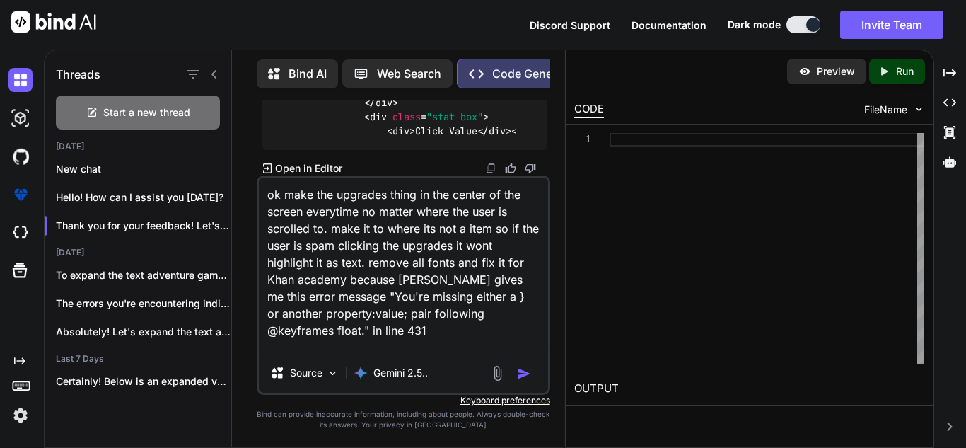
scroll to position [100260, 0]
drag, startPoint x: 252, startPoint y: 125, endPoint x: 513, endPoint y: 120, distance: 261.0
click at [513, 120] on div "You the upgrades buttons don't work, you cant buy upgrades Code Generator You'v…" at bounding box center [403, 273] width 320 height 347
copy p "The error you're encountering is due to a strict CSS parser in [GEOGRAPHIC_DATA…"
click at [348, 334] on textarea "ok make the upgrades thing in the center of the screen everytime no matter wher…" at bounding box center [403, 264] width 289 height 175
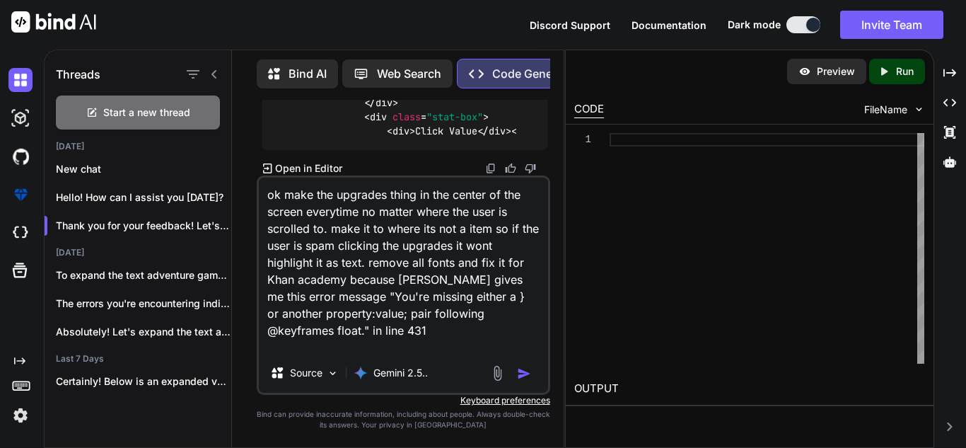
click at [348, 334] on textarea "ok make the upgrades thing in the center of the screen everytime no matter wher…" at bounding box center [403, 264] width 289 height 175
type textarea "x"
type textarea "ok make the upgrades thing in the center of the screen everytime no matter wher…"
paste textarea "The error you're encountering is due to a strict CSS parser in [GEOGRAPHIC_DATA…"
type textarea "x"
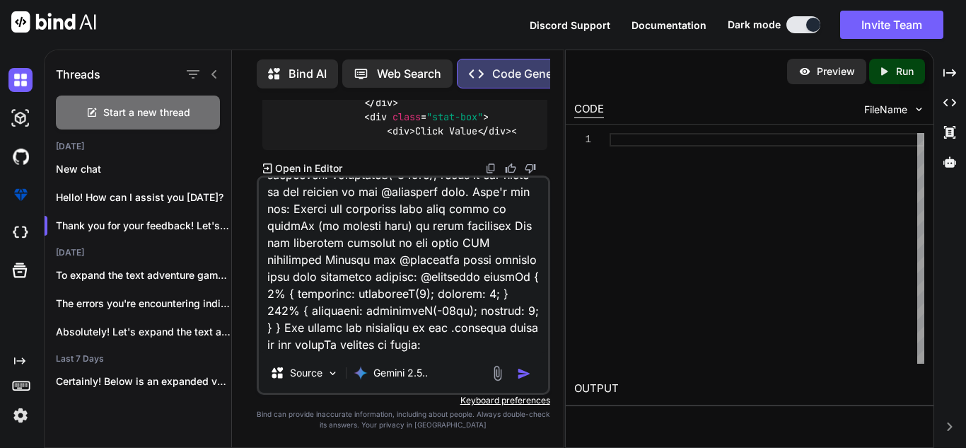
scroll to position [109215, 0]
type textarea "ok make the upgrades thing in the center of the screen everytime no matter wher…"
click at [424, 231] on textarea at bounding box center [403, 264] width 289 height 175
click at [362, 245] on textarea at bounding box center [403, 264] width 289 height 175
click at [358, 321] on textarea at bounding box center [403, 264] width 289 height 175
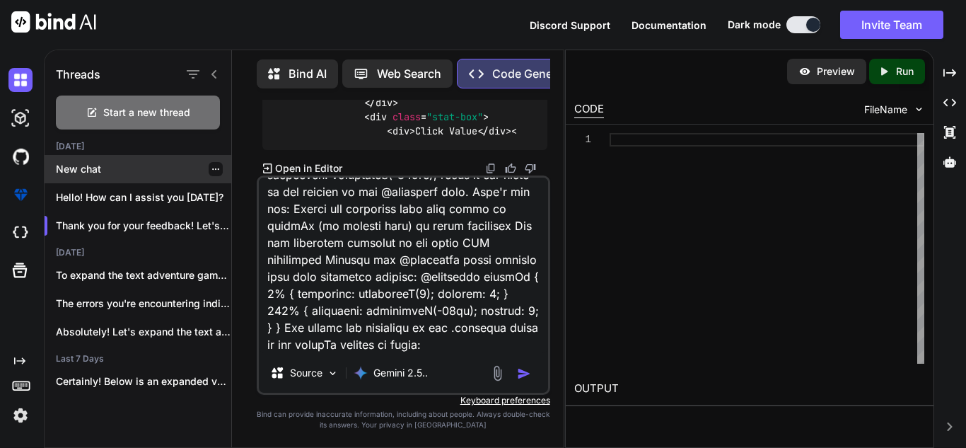
click at [159, 162] on p "New chat" at bounding box center [143, 169] width 175 height 14
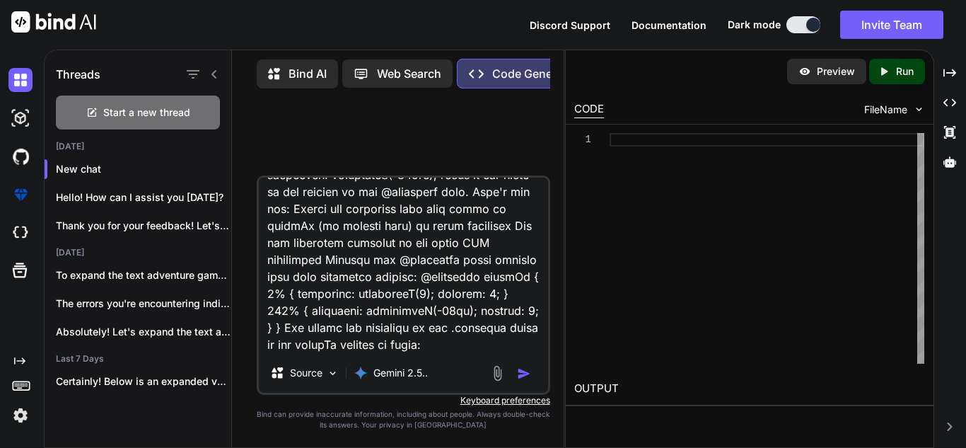
scroll to position [0, 0]
click at [462, 280] on textarea at bounding box center [403, 264] width 289 height 175
type textarea "x"
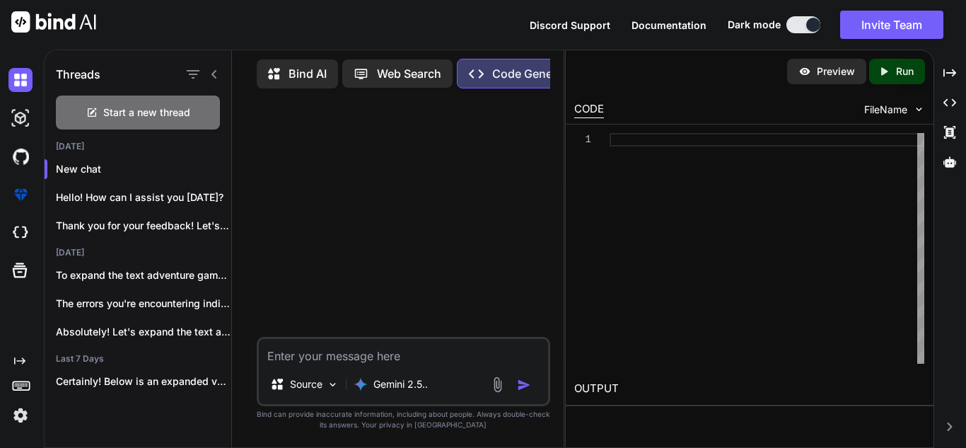
type textarea "x"
type textarea "hr"
type textarea "x"
type textarea "h"
type textarea "x"
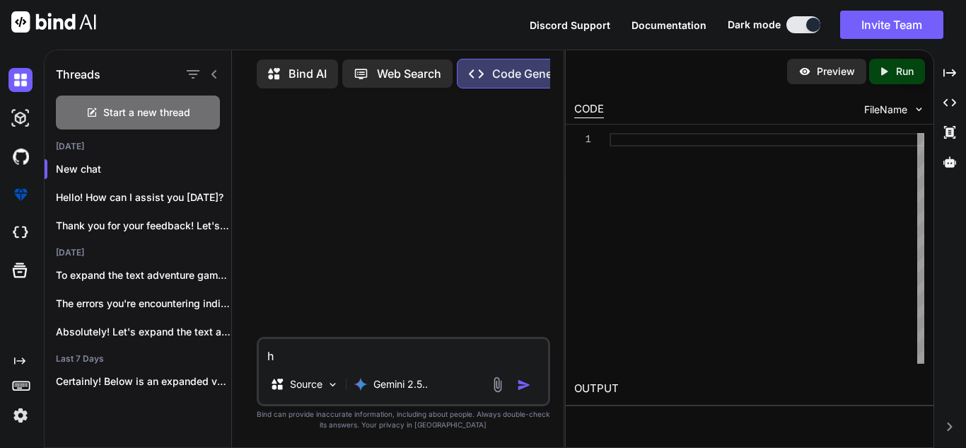
type textarea "he"
type textarea "x"
type textarea "here"
type textarea "x"
type textarea "heres"
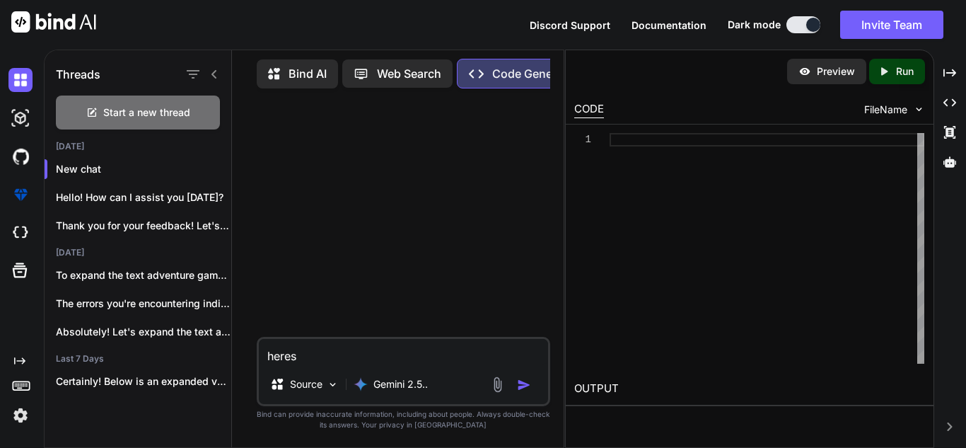
type textarea "x"
type textarea "heres"
type textarea "x"
type textarea "heres my"
type textarea "x"
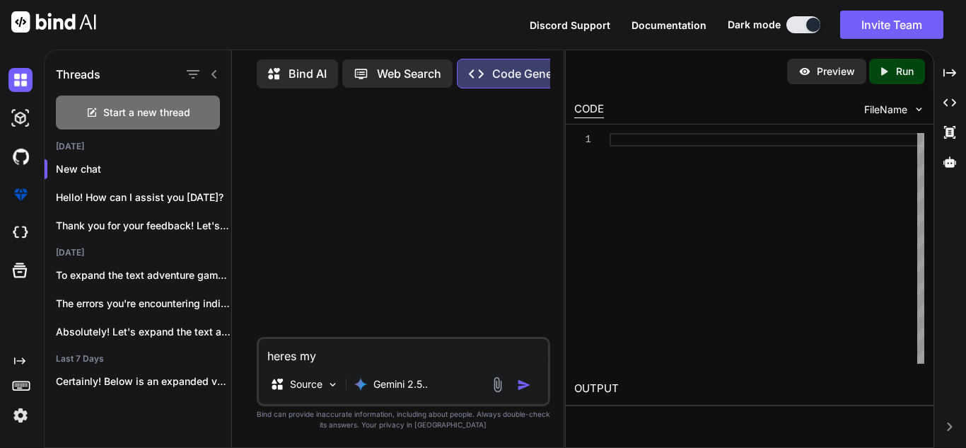
type textarea "heres my"
type textarea "x"
type textarea "heres my co"
type textarea "x"
type textarea "heres my cod"
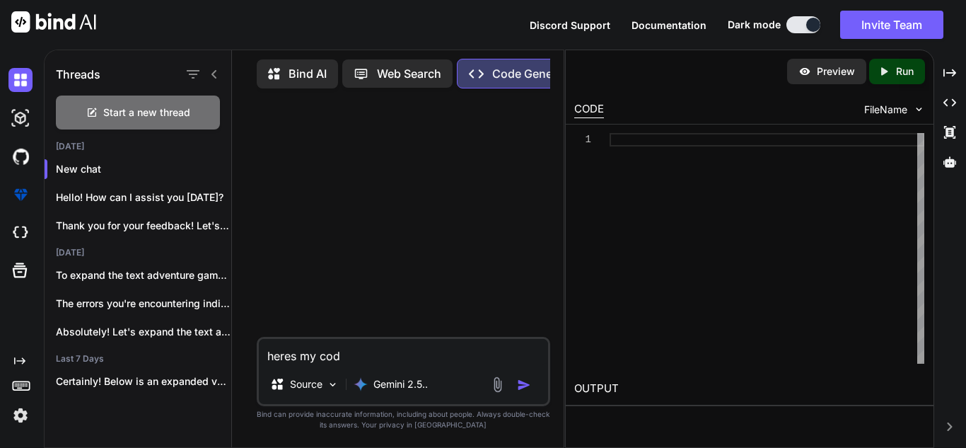
type textarea "x"
type textarea "heres my code"
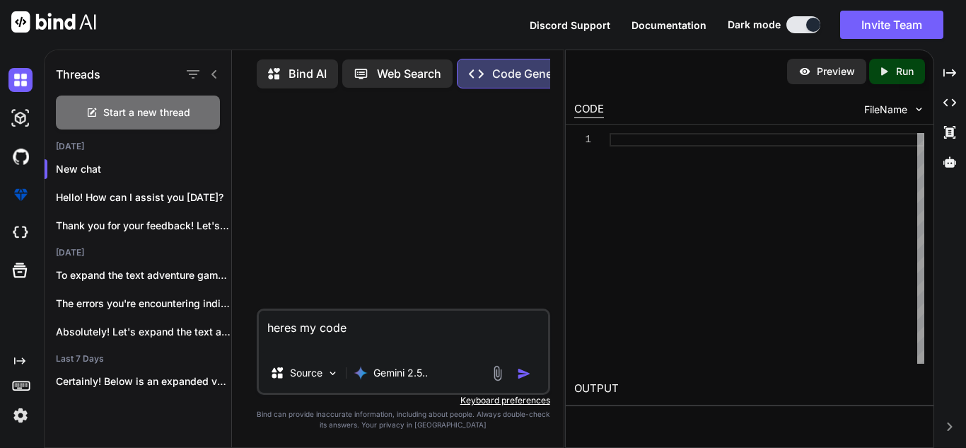
type textarea "x"
paste textarea "<!DOCTYPE html> <html lang="en"> <head> <meta charset="UTF-8"> <meta name="view…"
type textarea "heres my code <!DOCTYPE html> <html lang="en"> <head> <meta charset="UTF-8"> <m…"
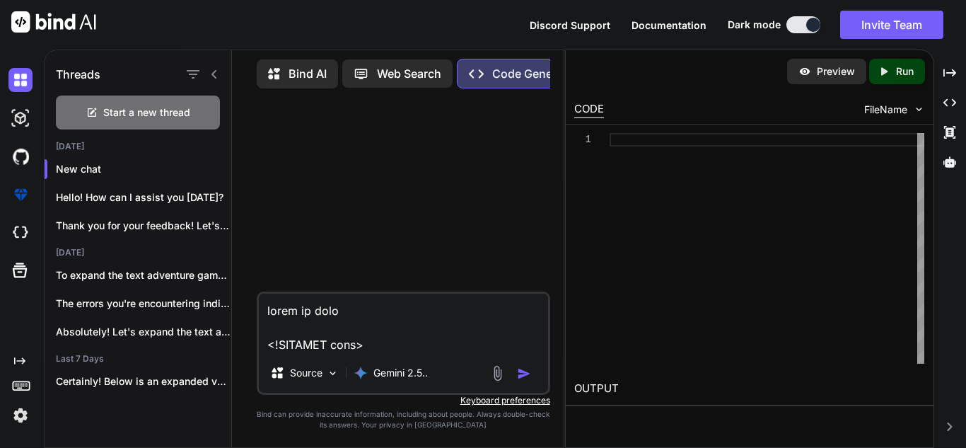
type textarea "x"
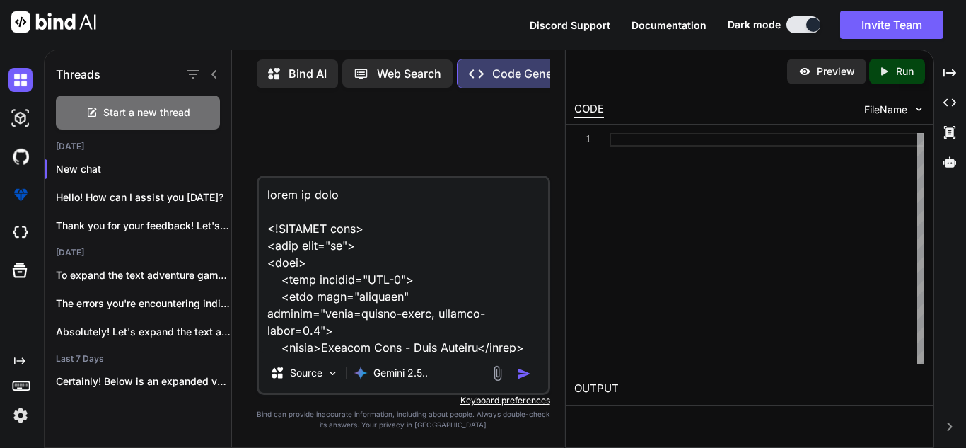
scroll to position [33978, 0]
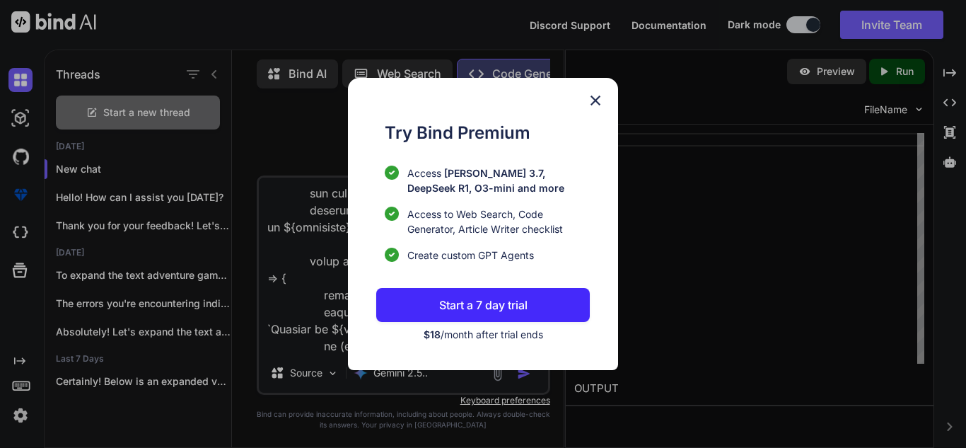
type textarea "heres my code <!DOCTYPE html> <html lang="en"> <head> <meta charset="UTF-8"> <m…"
click at [597, 101] on img at bounding box center [595, 100] width 17 height 17
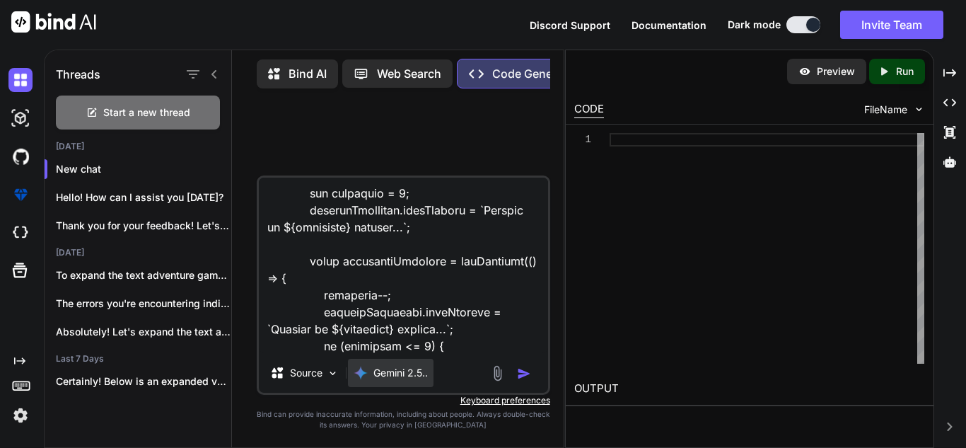
click at [388, 372] on p "Gemini 2.5.." at bounding box center [400, 373] width 54 height 14
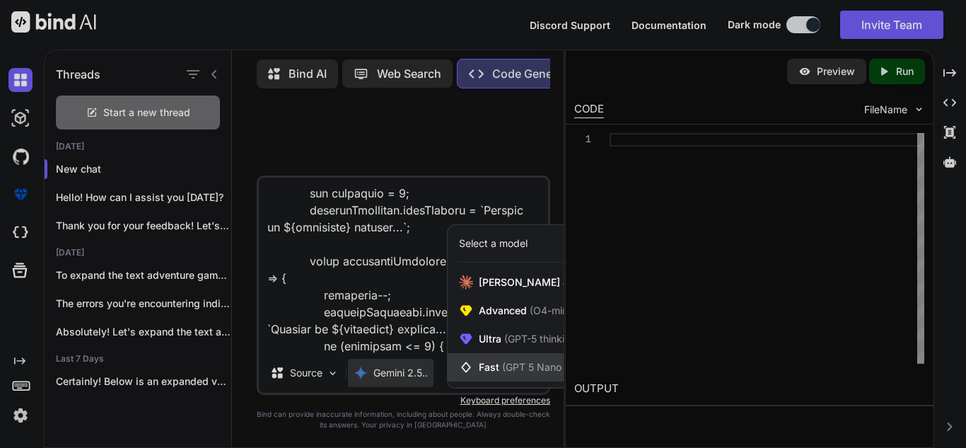
click at [496, 368] on span "Fast (GPT 5 Nano or Gemini 2.5 Flash)" at bounding box center [567, 367] width 177 height 14
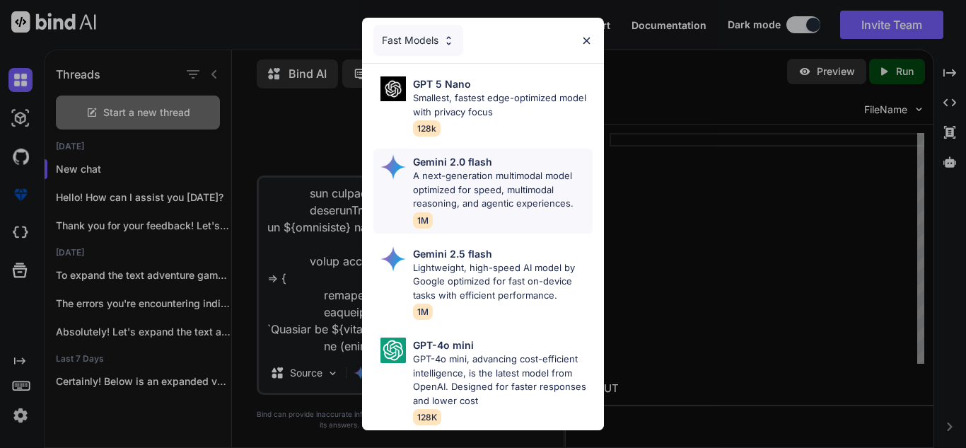
click at [419, 161] on p "Gemini 2.0 flash" at bounding box center [452, 161] width 79 height 15
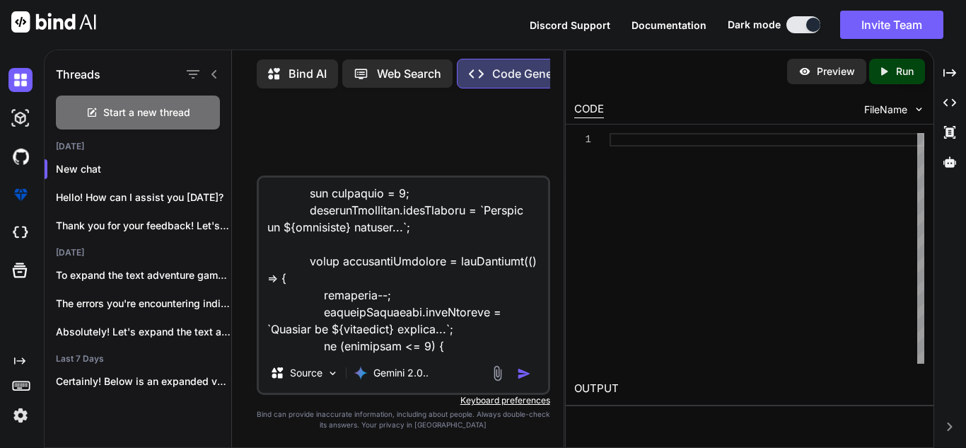
click at [527, 375] on img "button" at bounding box center [524, 373] width 14 height 14
type textarea "x"
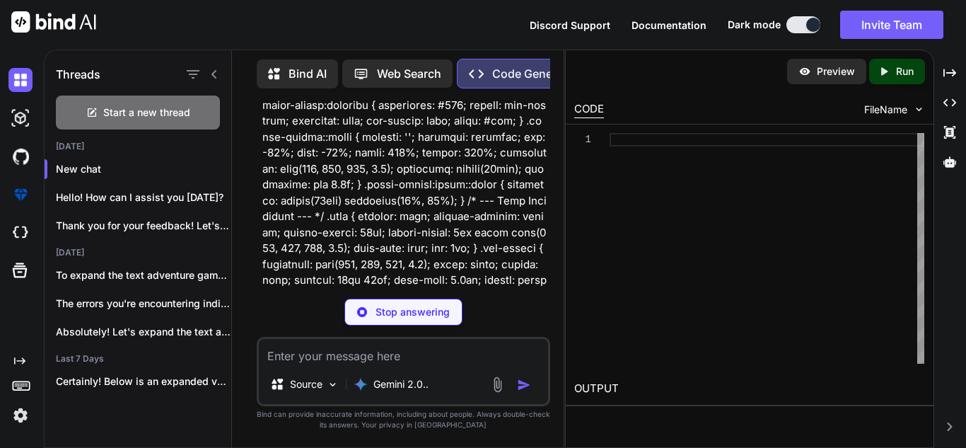
scroll to position [627, 0]
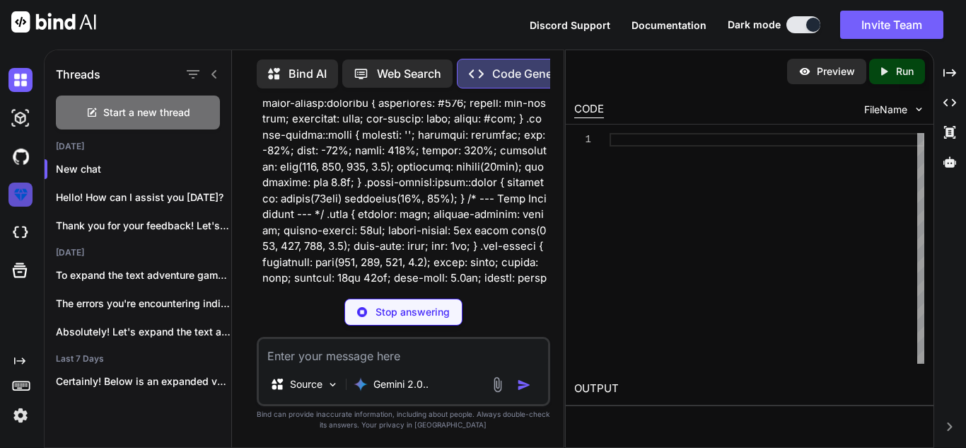
click at [22, 195] on img at bounding box center [20, 194] width 24 height 24
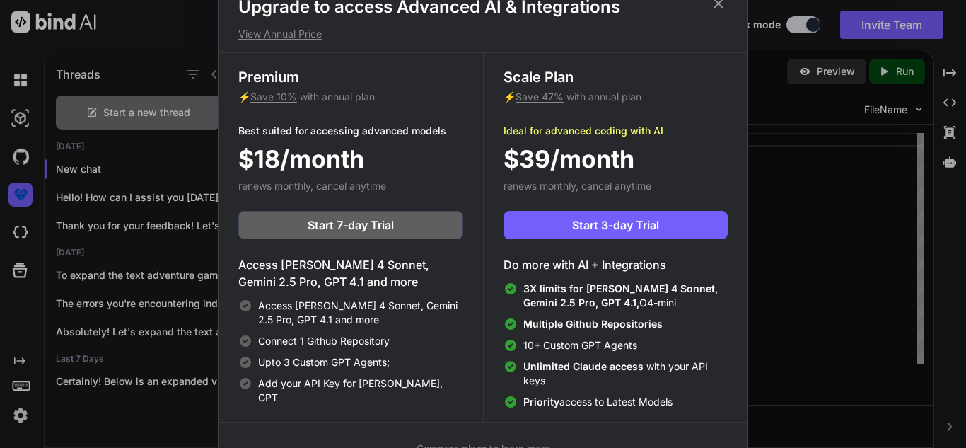
scroll to position [0, 0]
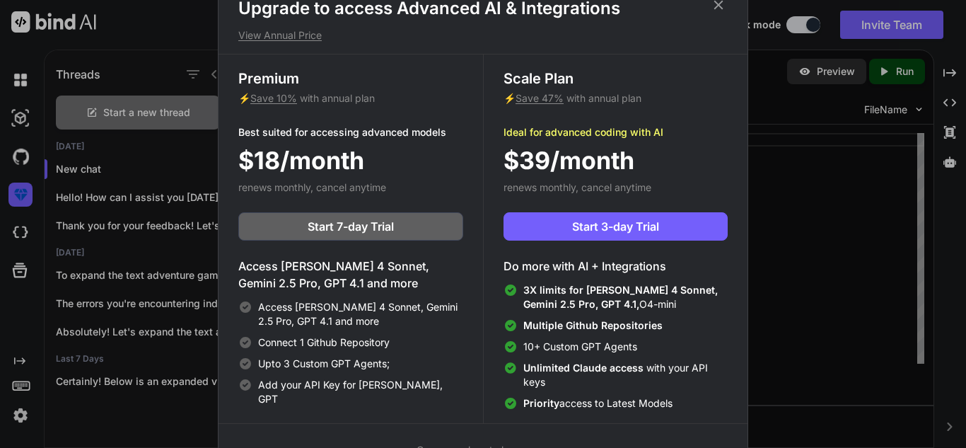
click at [721, 8] on icon at bounding box center [718, 4] width 9 height 9
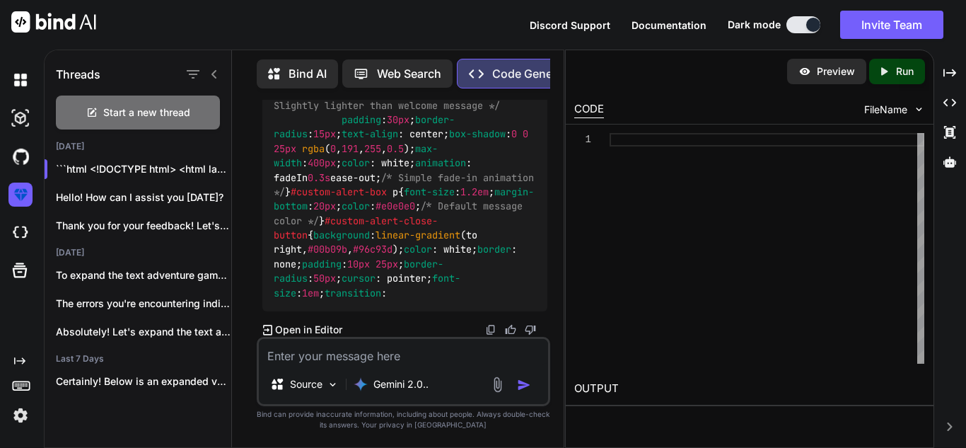
scroll to position [20856, 0]
click at [117, 223] on p "Thank you for your feedback! Let's implement..." at bounding box center [143, 226] width 175 height 14
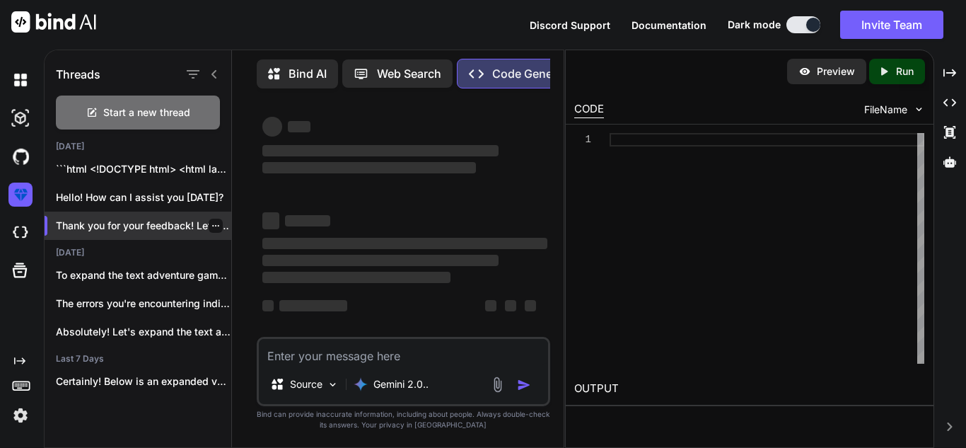
scroll to position [13, 0]
type textarea "x"
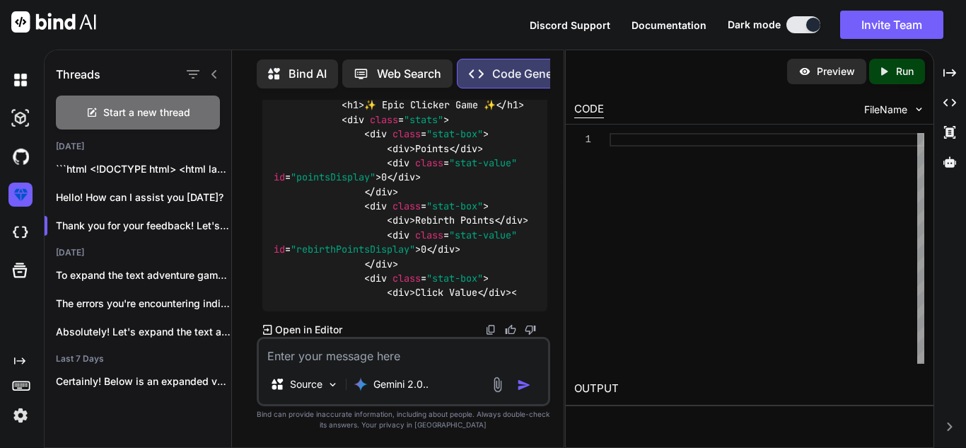
scroll to position [90812, 0]
drag, startPoint x: 262, startPoint y: 201, endPoint x: 274, endPoint y: 241, distance: 42.1
click at [549, 313] on div "You the upgrades buttons don't work, you cant buy upgrades Code Generator You'v…" at bounding box center [405, 218] width 291 height 237
drag, startPoint x: 263, startPoint y: 204, endPoint x: 529, endPoint y: 296, distance: 281.6
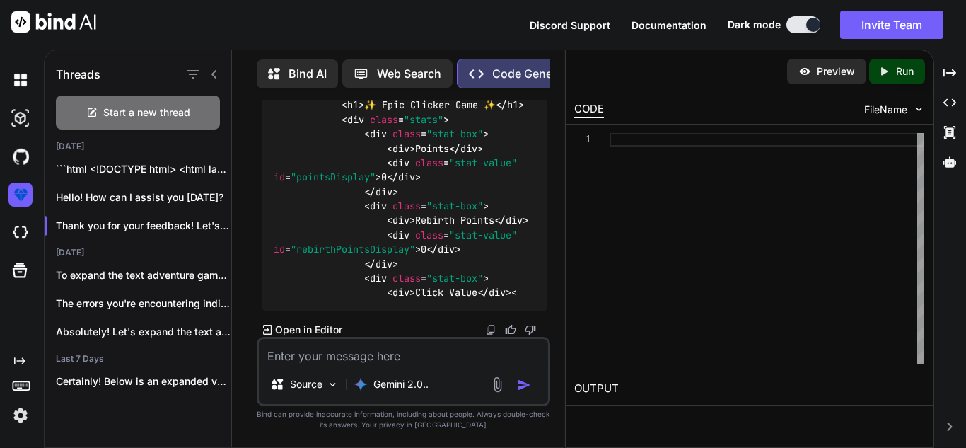
copy p "ok make the upgrades thing in the center of the screen everytime no matter wher…"
click at [433, 351] on textarea at bounding box center [403, 351] width 289 height 25
paste textarea "ok make the upgrades thing in the center of the screen everytime no matter wher…"
type textarea "ok make the upgrades thing in the center of the screen everytime no matter wher…"
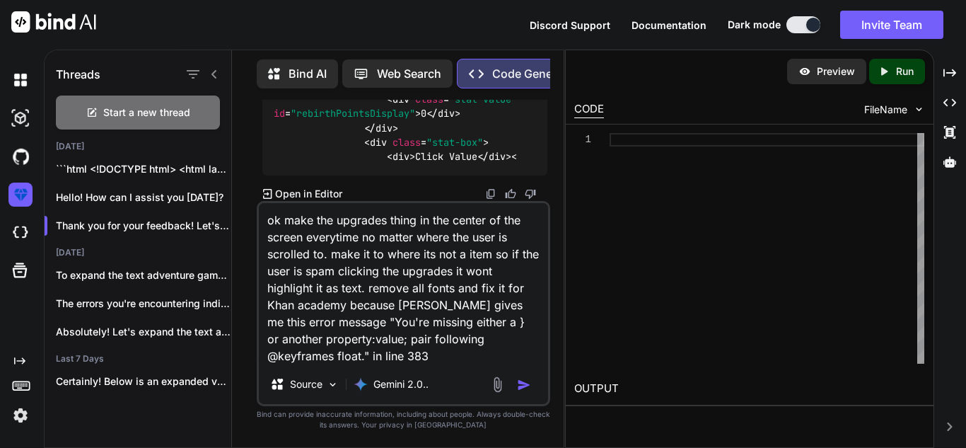
type textarea "x"
type textarea "ok make the upgrades thing in the center of the screen everytime no matter wher…"
type textarea "x"
type textarea "ok make the upgrades thing in the center of the screen everytime no matter wher…"
type textarea "x"
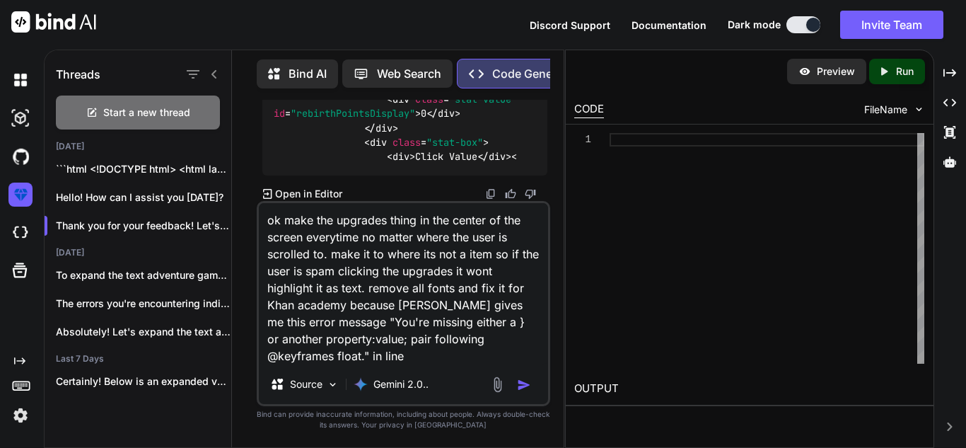
type textarea "ok make the upgrades thing in the center of the screen everytime no matter wher…"
type textarea "x"
type textarea "ok make the upgrades thing in the center of the screen everytime no matter wher…"
type textarea "x"
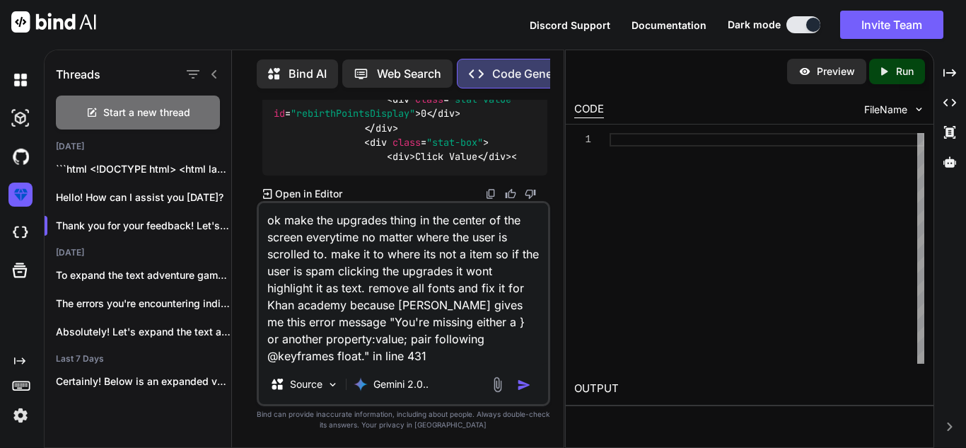
drag, startPoint x: 262, startPoint y: 118, endPoint x: 499, endPoint y: 187, distance: 247.5
click at [499, 187] on div "You the upgrades buttons don't work, you cant buy upgrades Code Generator You'v…" at bounding box center [405, 150] width 291 height 101
drag, startPoint x: 502, startPoint y: 175, endPoint x: 308, endPoint y: 131, distance: 198.7
click at [308, 131] on div "You the upgrades buttons don't work, you cant buy upgrades Code Generator You'v…" at bounding box center [405, 150] width 291 height 101
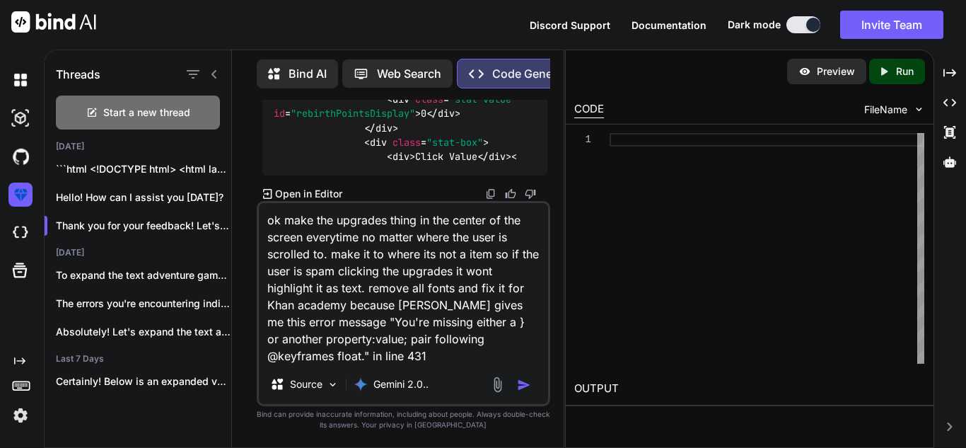
drag, startPoint x: 517, startPoint y: 172, endPoint x: 260, endPoint y: 177, distance: 256.8
click at [260, 177] on div "You the upgrades buttons don't work, you cant buy upgrades Code Generator You'v…" at bounding box center [405, 150] width 291 height 101
copy p "The error you're encountering is due to a strict CSS parser in [GEOGRAPHIC_DATA…"
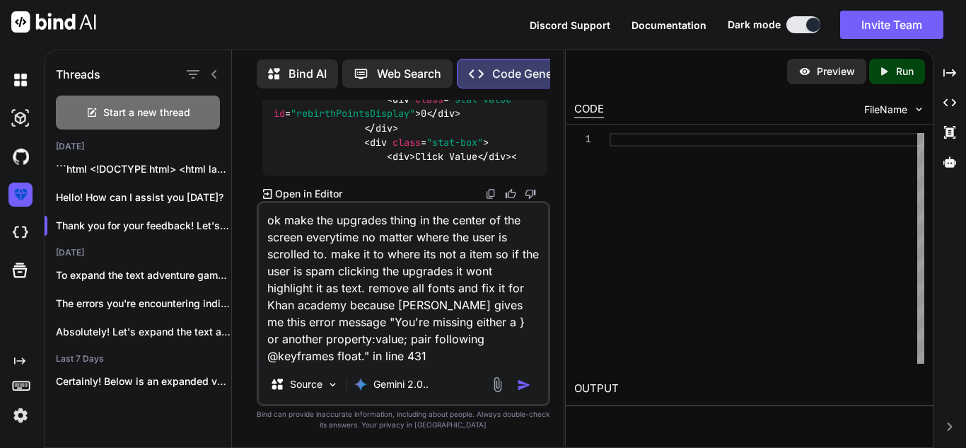
click at [403, 356] on textarea "ok make the upgrades thing in the center of the screen everytime no matter wher…" at bounding box center [403, 283] width 289 height 161
type textarea "ok make the upgrades thing in the center of the screen everytime no matter wher…"
type textarea "x"
type textarea "ok make the upgrades thing in the center of the screen everytime no matter wher…"
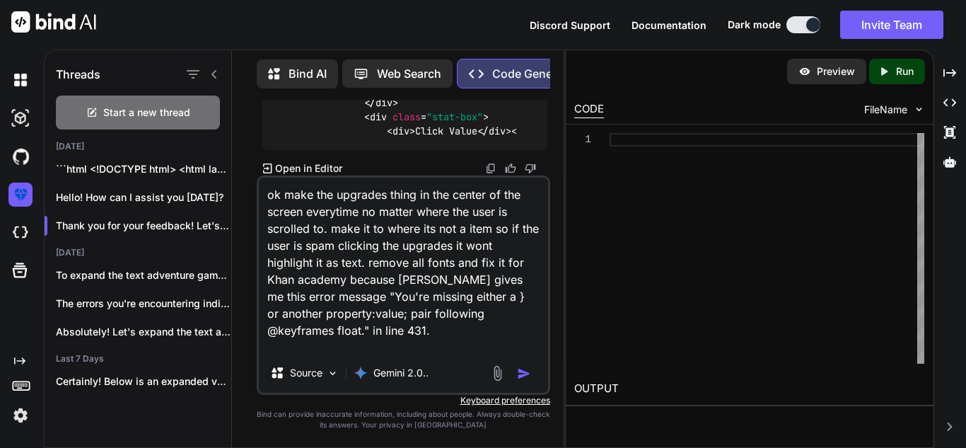
type textarea "x"
paste textarea "The error you're encountering is due to a strict CSS parser in [GEOGRAPHIC_DATA…"
type textarea "ok make the upgrades thing in the center of the screen everytime no matter wher…"
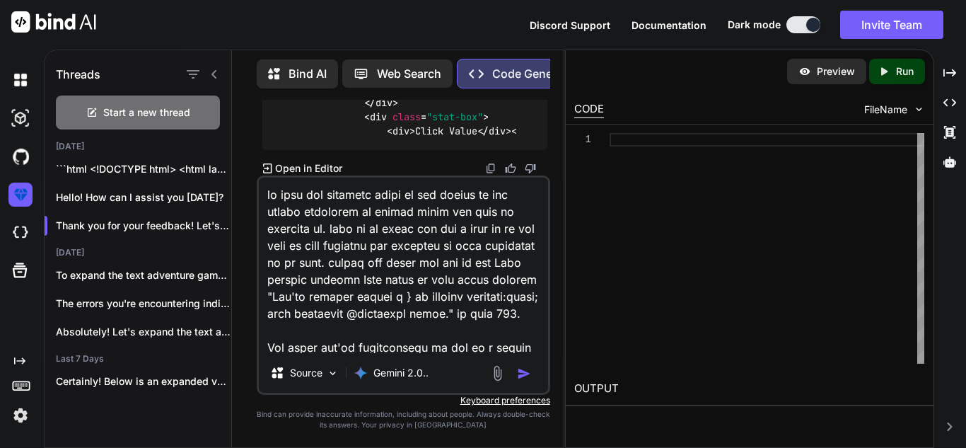
type textarea "x"
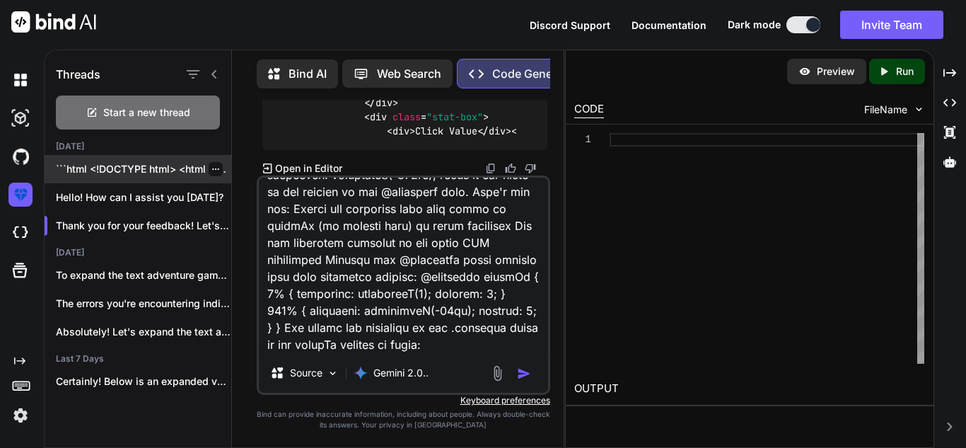
type textarea "ok make the upgrades thing in the center of the screen everytime no matter wher…"
click at [180, 165] on p "```html <!DOCTYPE html> <html lang="en">..." at bounding box center [143, 169] width 175 height 14
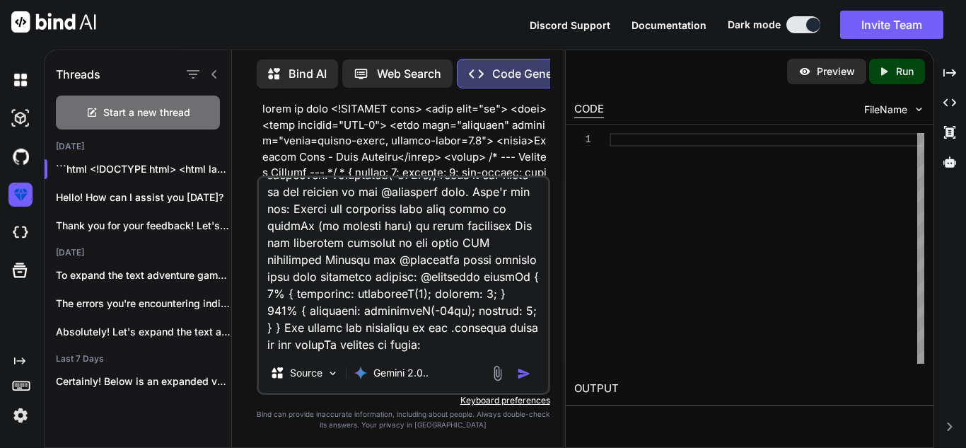
scroll to position [0, 0]
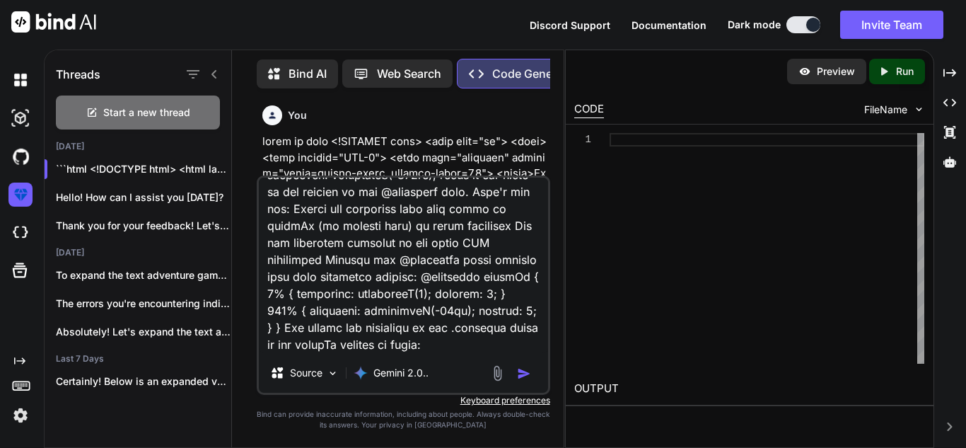
click at [379, 331] on textarea at bounding box center [403, 264] width 289 height 175
click at [357, 317] on textarea at bounding box center [403, 264] width 289 height 175
type textarea "x"
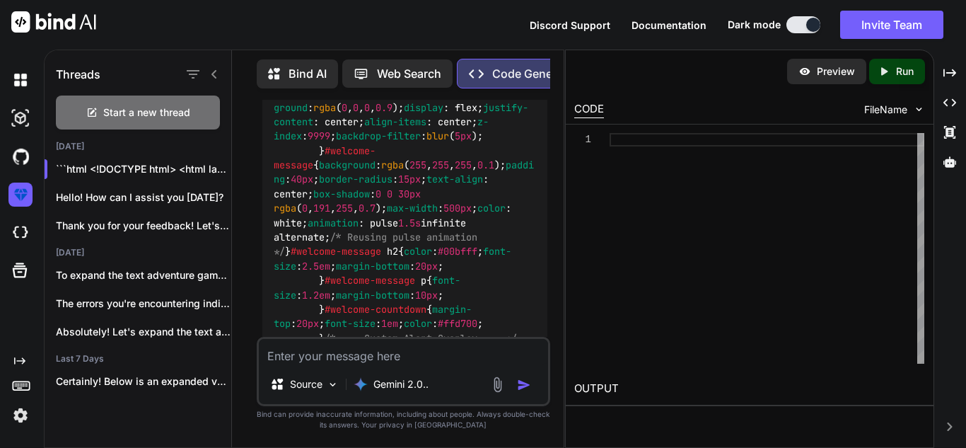
scroll to position [20856, 0]
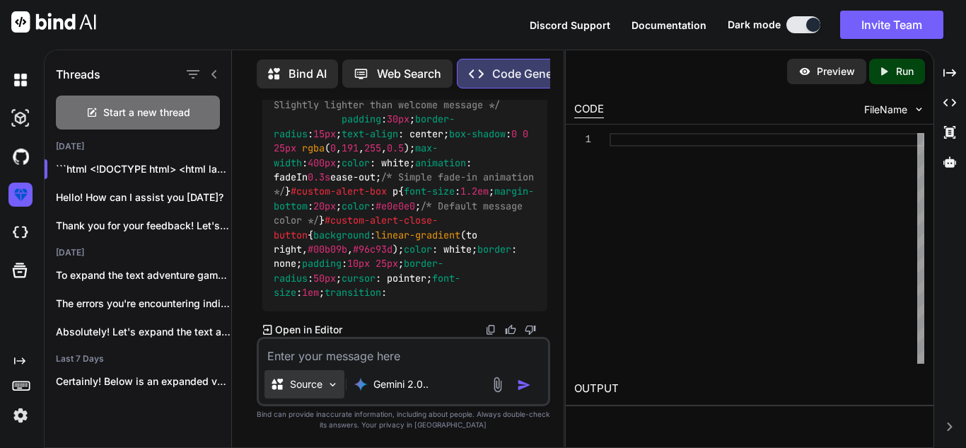
type textarea "i"
type textarea "x"
type textarea "in"
type textarea "x"
type textarea "in t"
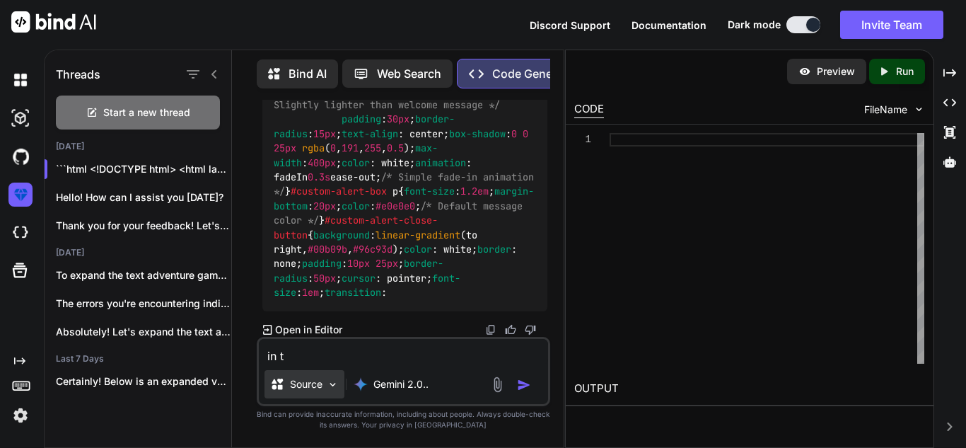
type textarea "x"
type textarea "in th"
type textarea "x"
type textarea "in the"
type textarea "x"
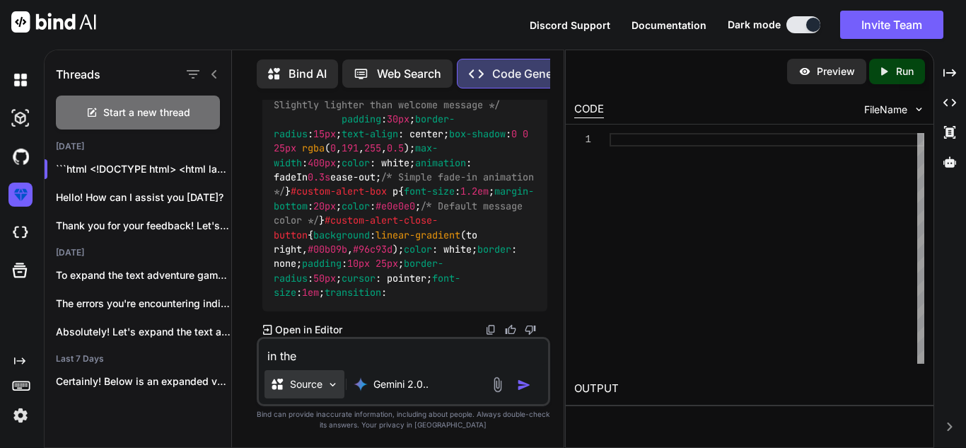
type textarea "in the"
type textarea "x"
type textarea "in the c"
type textarea "x"
type textarea "in the co"
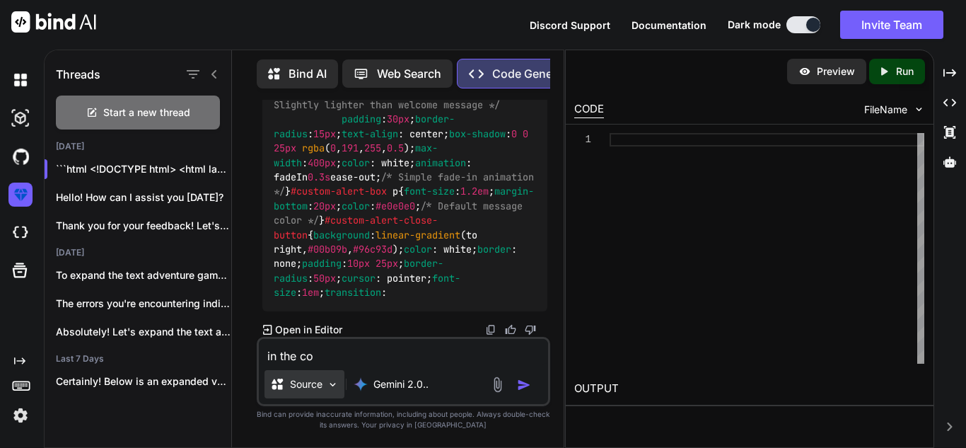
type textarea "x"
type textarea "in the code"
type textarea "x"
type textarea "in the code i"
type textarea "x"
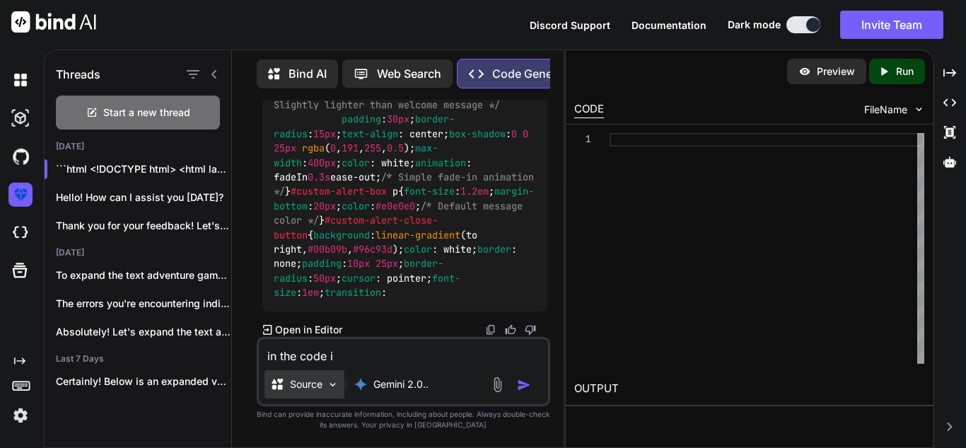
type textarea "in the code"
type textarea "x"
type textarea "in the code I"
type textarea "x"
type textarea "in the code I g"
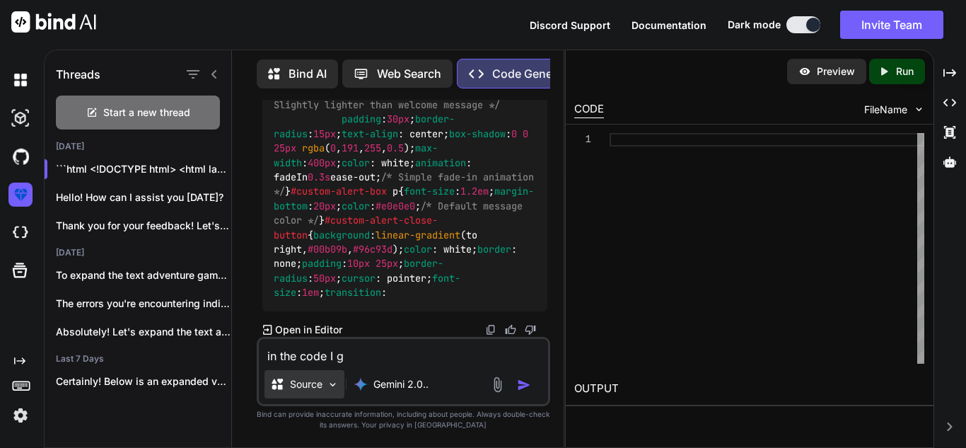
type textarea "x"
type textarea "in the code I [DEMOGRAPHIC_DATA]"
type textarea "x"
type textarea "in the code I ga"
type textarea "x"
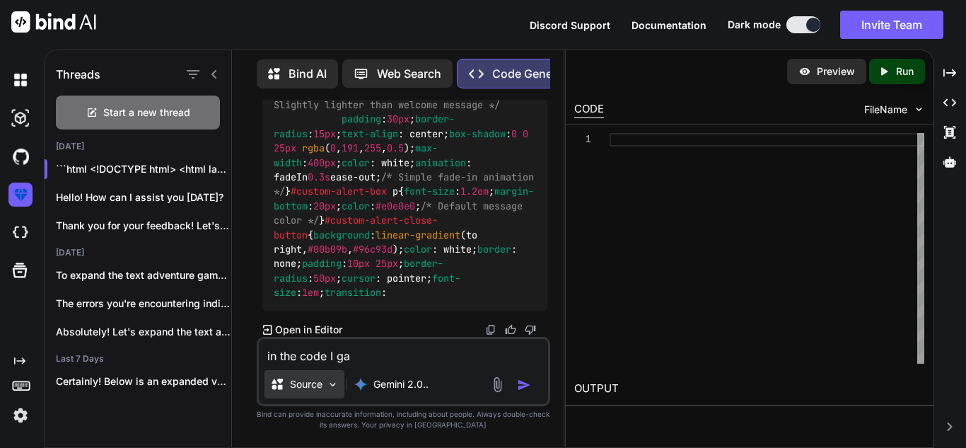
type textarea "in the code I gav"
type textarea "x"
type textarea "in the code I gave"
type textarea "x"
type textarea "in the code I gave y"
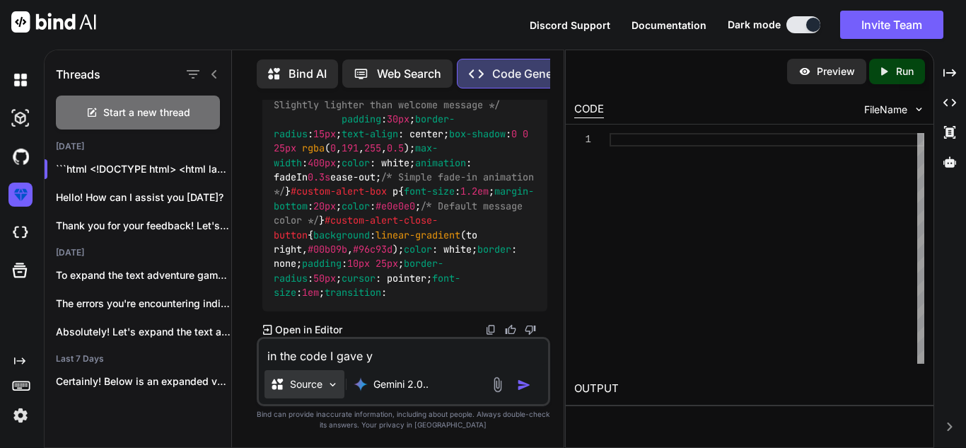
type textarea "x"
type textarea "in the code I gave you"
type textarea "x"
type textarea "in the code I gave you"
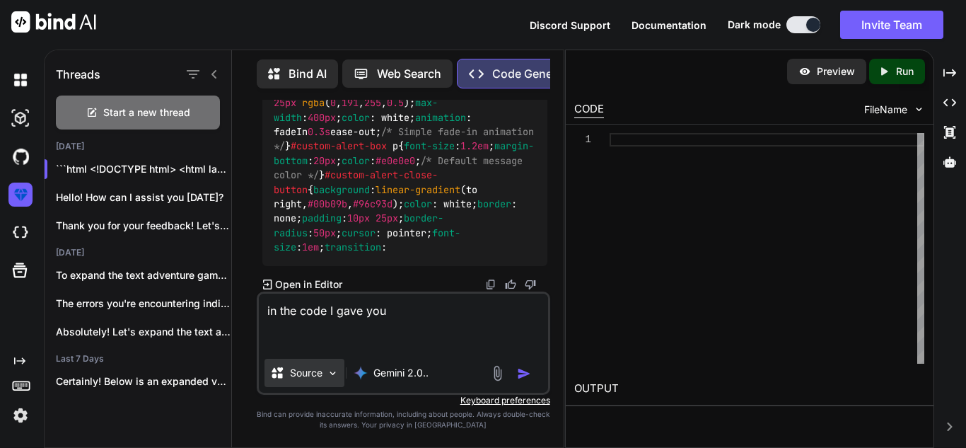
paste textarea "ok make the upgrades thing in the center of the screen everytime no matter wher…"
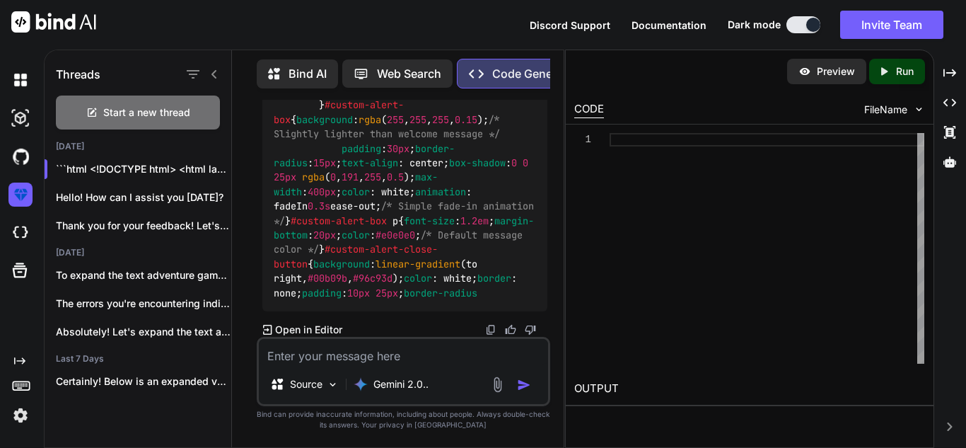
scroll to position [26910, 0]
click at [400, 373] on div "Gemini 2.0.." at bounding box center [391, 384] width 86 height 28
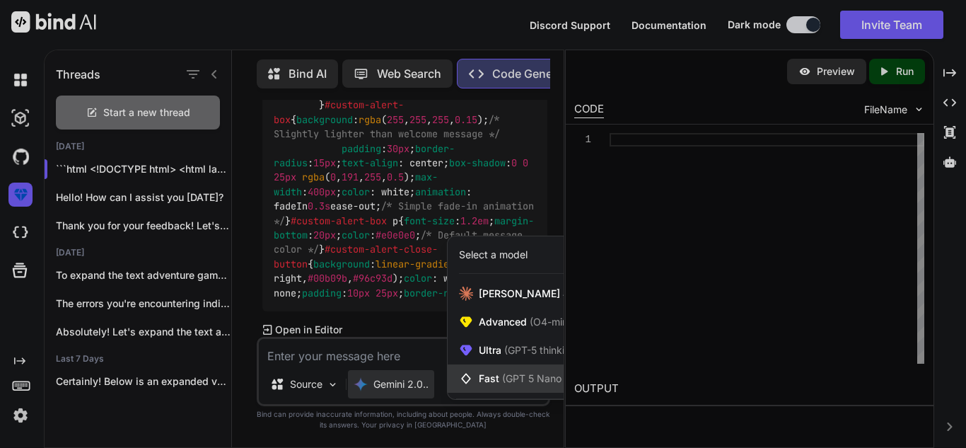
click at [488, 383] on span "Fast (GPT 5 Nano or Gemini 2.5 Flash)" at bounding box center [567, 378] width 177 height 14
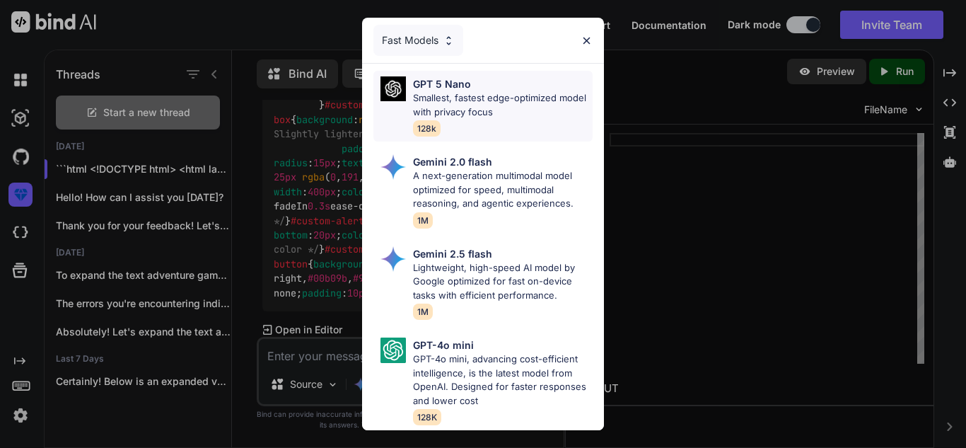
click at [484, 107] on p "Smallest, fastest edge-optimized model with privacy focus" at bounding box center [503, 105] width 180 height 28
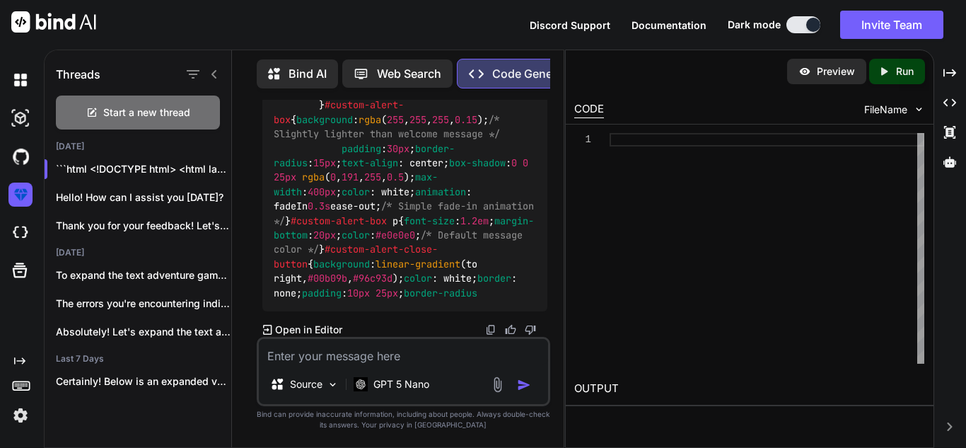
click at [359, 354] on textarea at bounding box center [403, 351] width 289 height 25
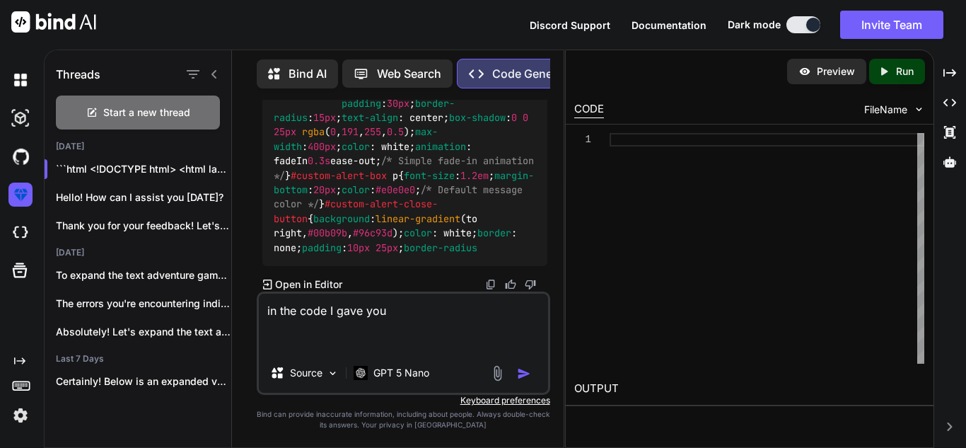
paste textarea "ok make the upgrades thing in the center of the screen everytime no matter wher…"
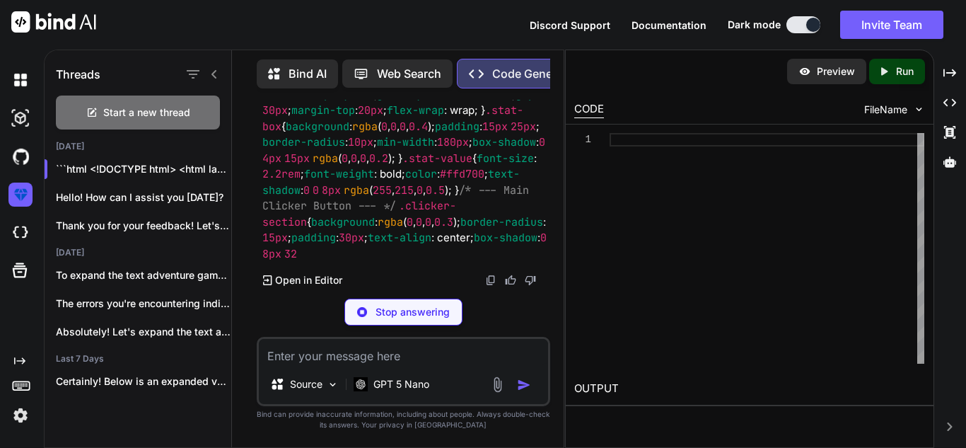
scroll to position [29384, 0]
